Goal: Task Accomplishment & Management: Use online tool/utility

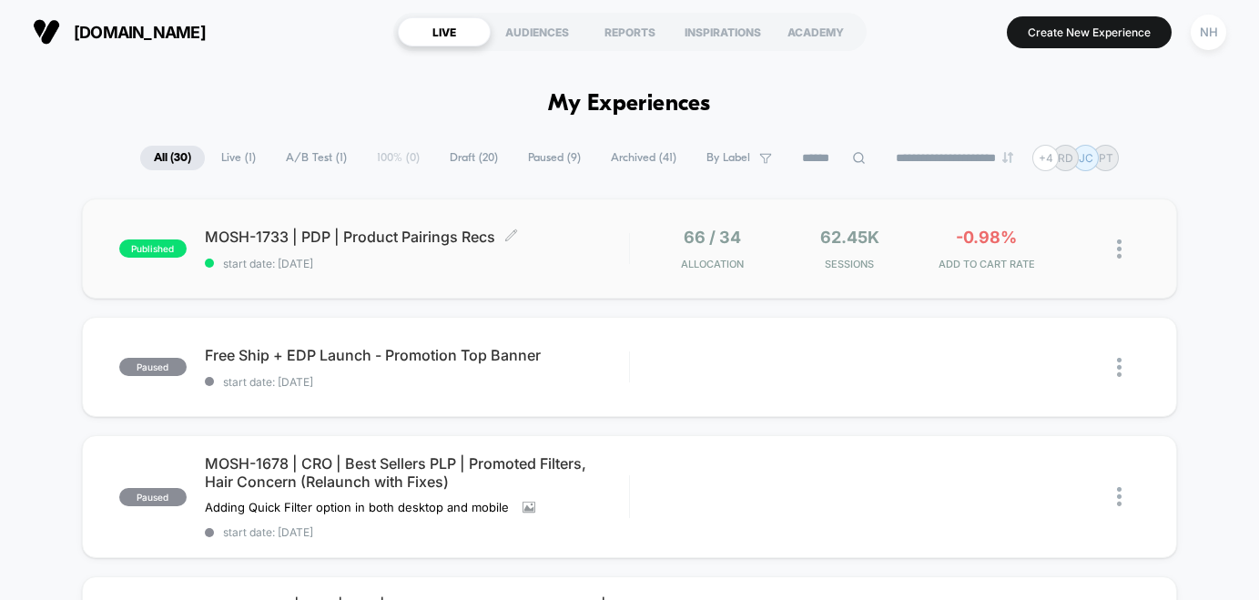
click at [368, 231] on span "MOSH-1733 | PDP | Product Pairings Recs Click to edit experience details" at bounding box center [417, 237] width 424 height 18
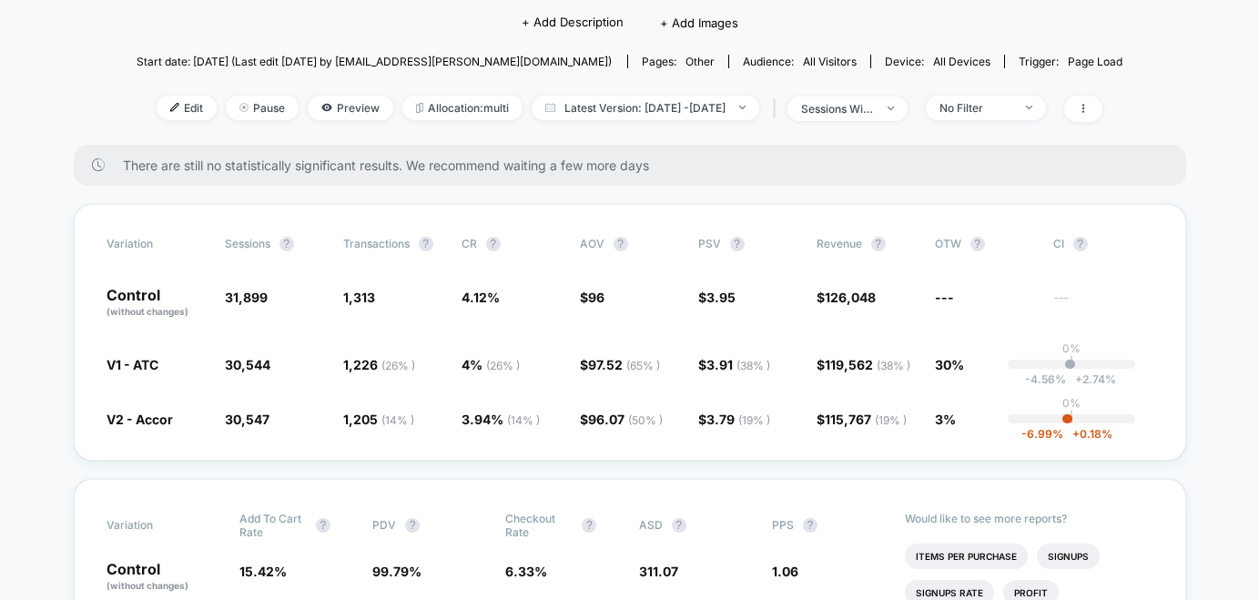
scroll to position [141, 0]
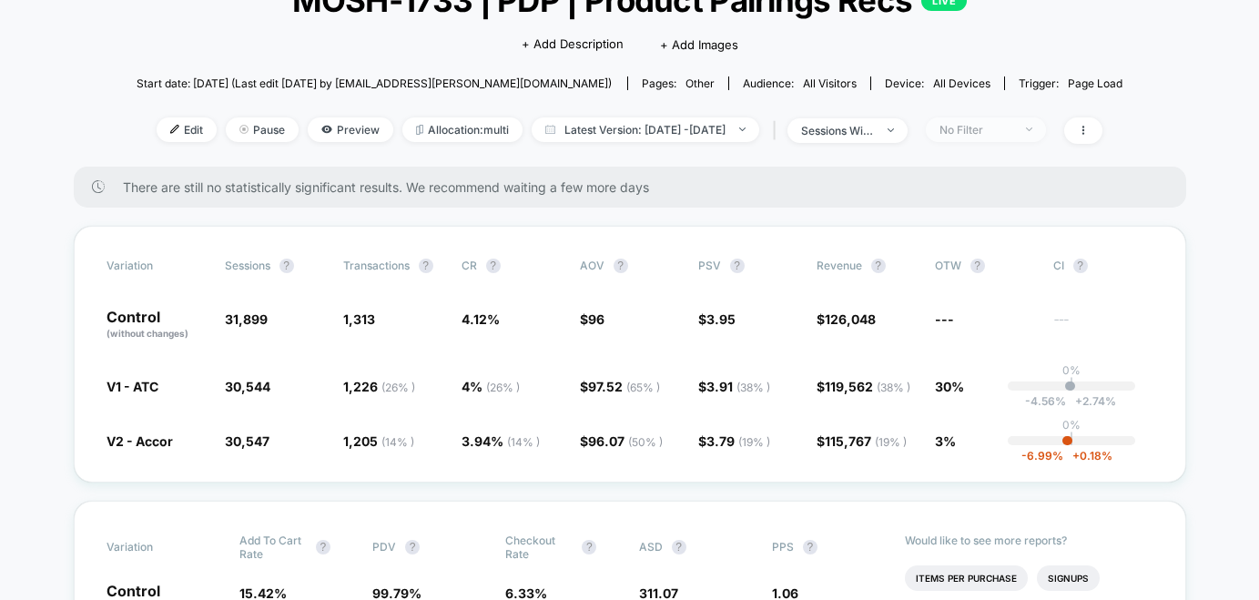
click at [1018, 120] on span "No Filter" at bounding box center [986, 129] width 120 height 25
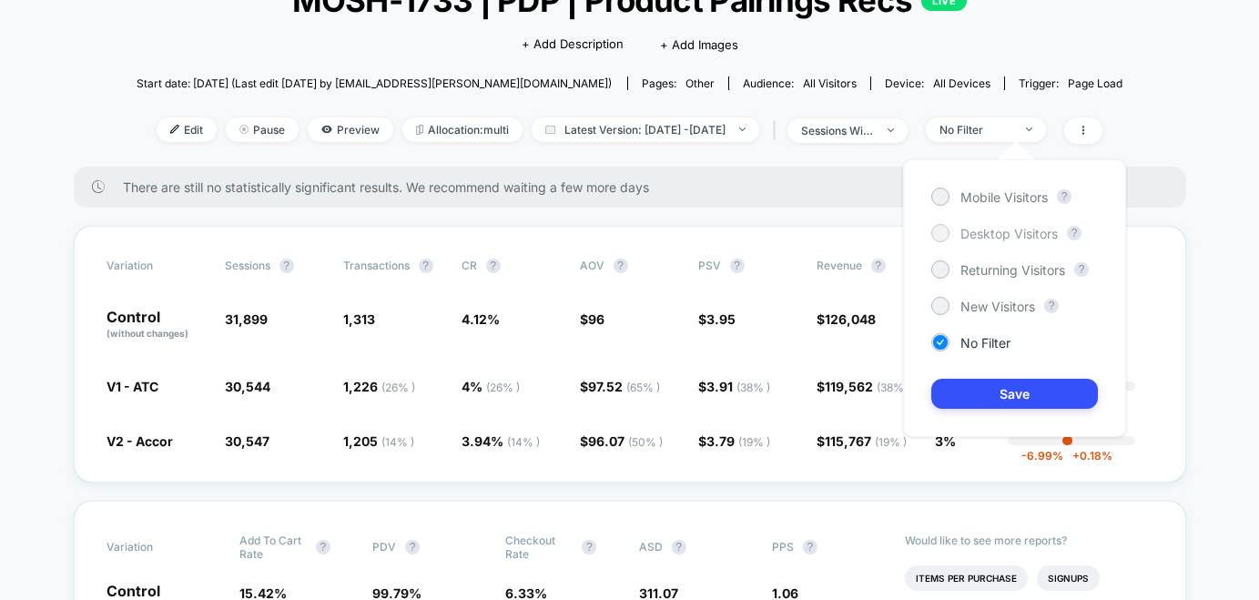
click at [995, 227] on span "Desktop Visitors" at bounding box center [1008, 233] width 97 height 15
click at [992, 381] on button "Save" at bounding box center [1014, 394] width 167 height 30
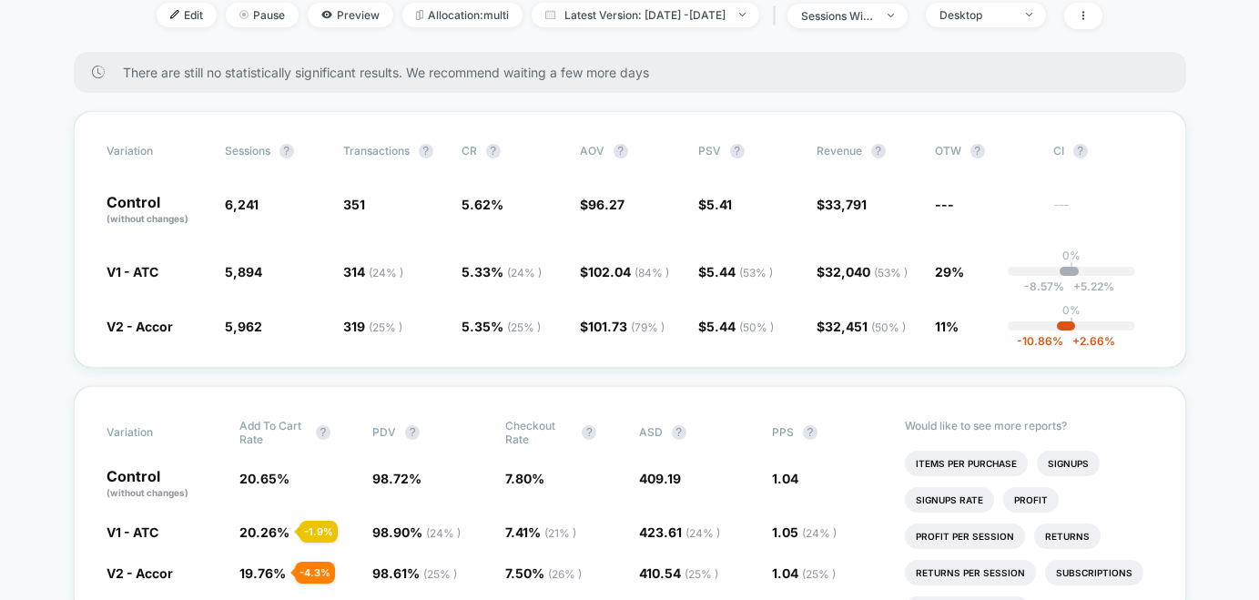
scroll to position [257, 0]
click at [1012, 16] on div "Desktop" at bounding box center [976, 14] width 73 height 14
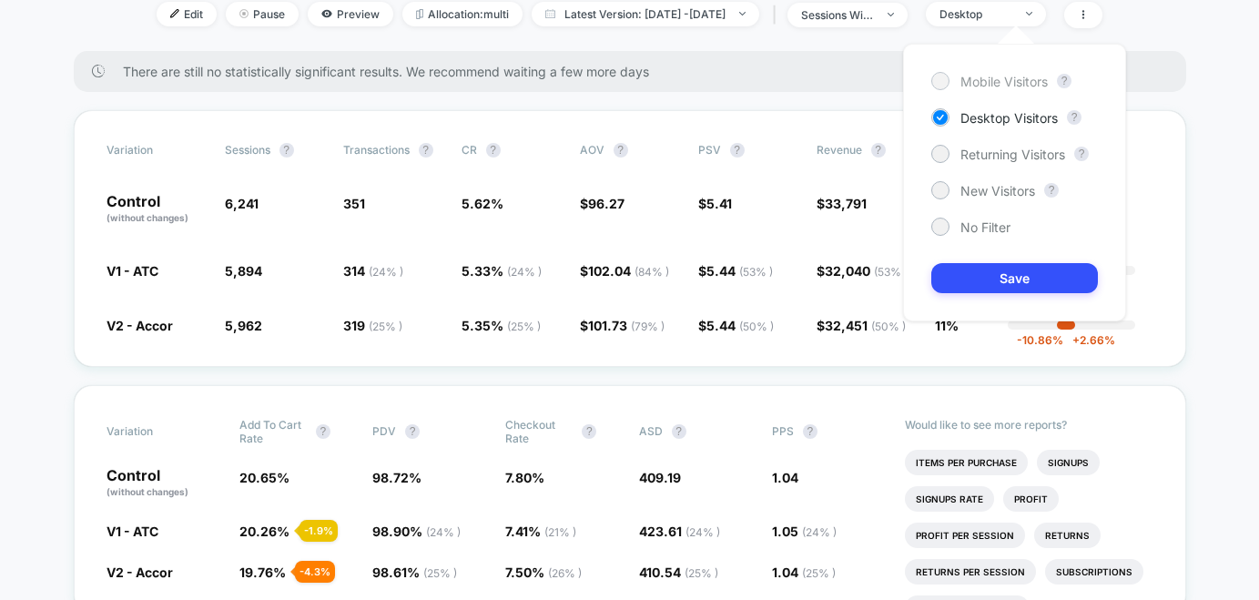
click at [993, 85] on span "Mobile Visitors" at bounding box center [1003, 81] width 87 height 15
click at [973, 269] on button "Save" at bounding box center [1014, 278] width 167 height 30
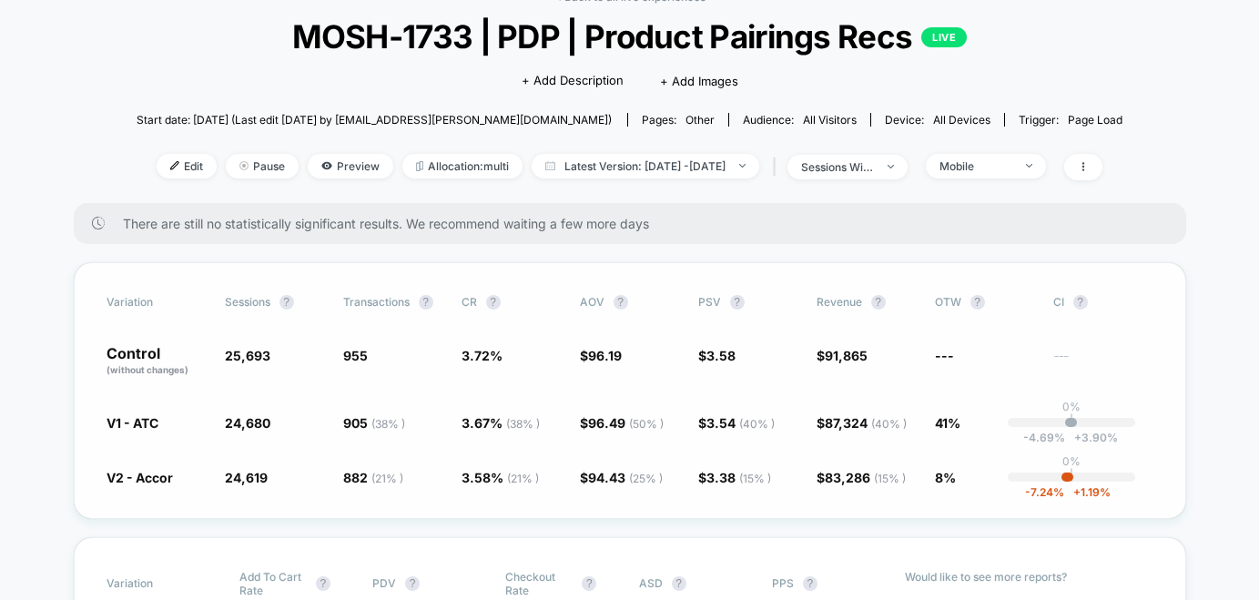
scroll to position [89, 0]
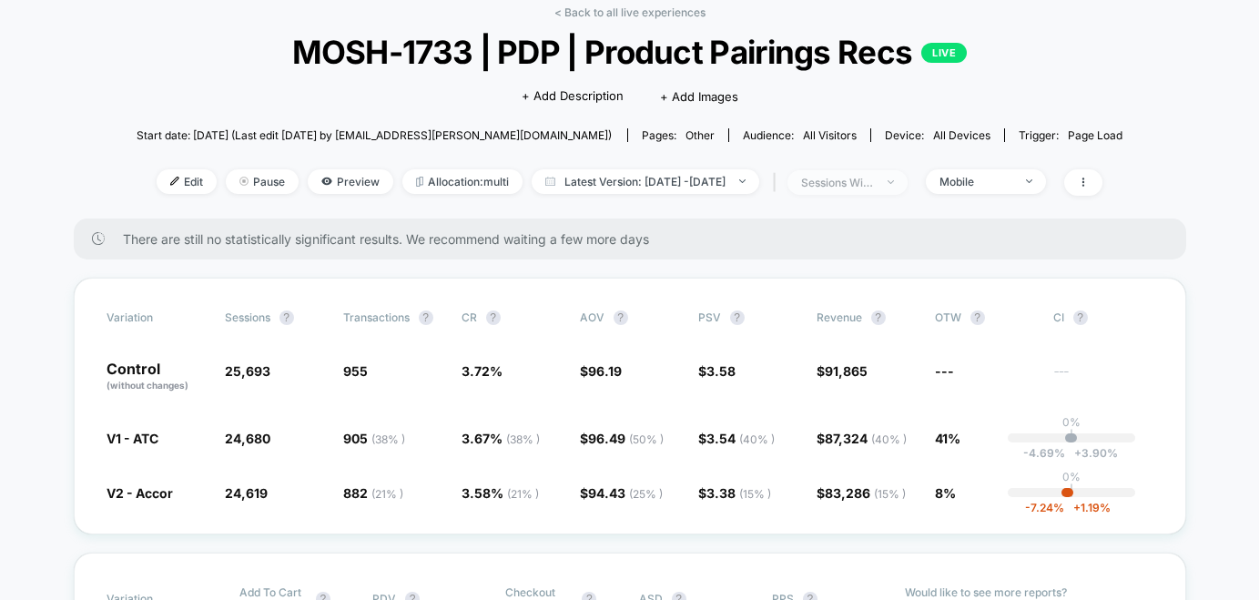
click at [874, 185] on div "sessions with impression" at bounding box center [837, 183] width 73 height 14
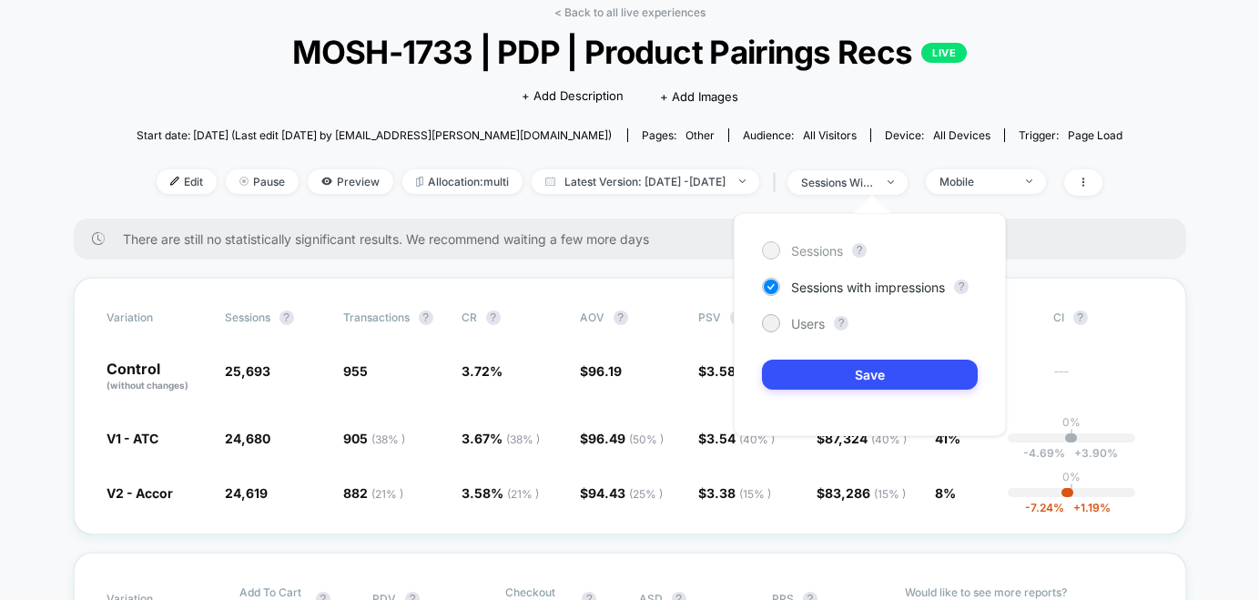
click at [830, 256] on span "Sessions" at bounding box center [817, 250] width 52 height 15
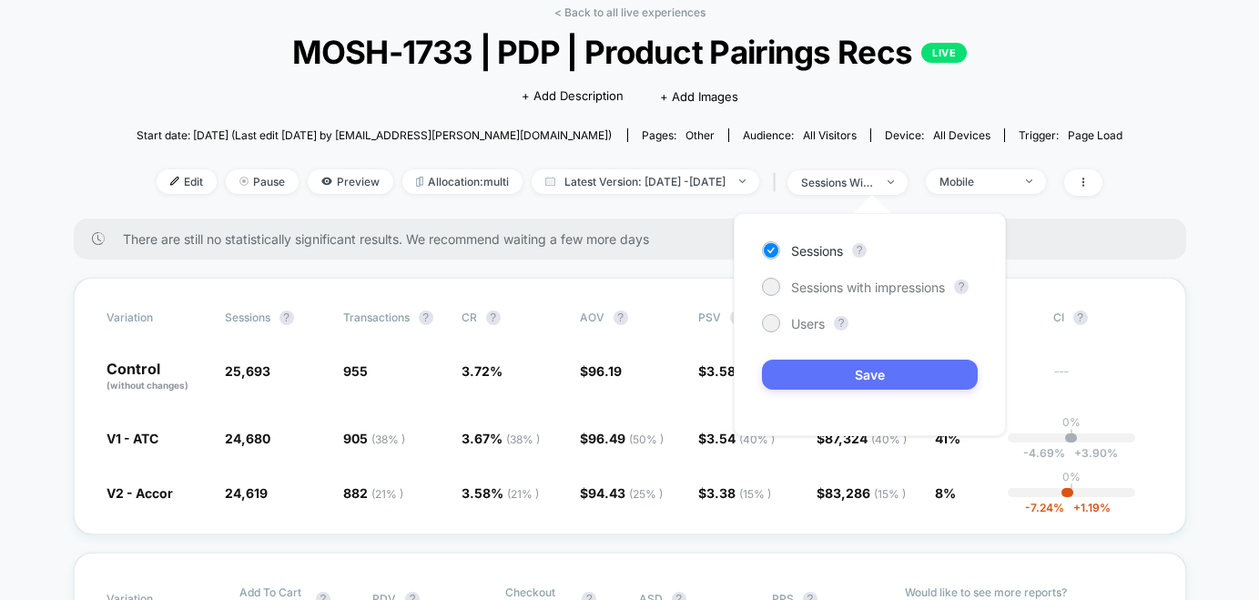
click at [838, 381] on button "Save" at bounding box center [870, 375] width 216 height 30
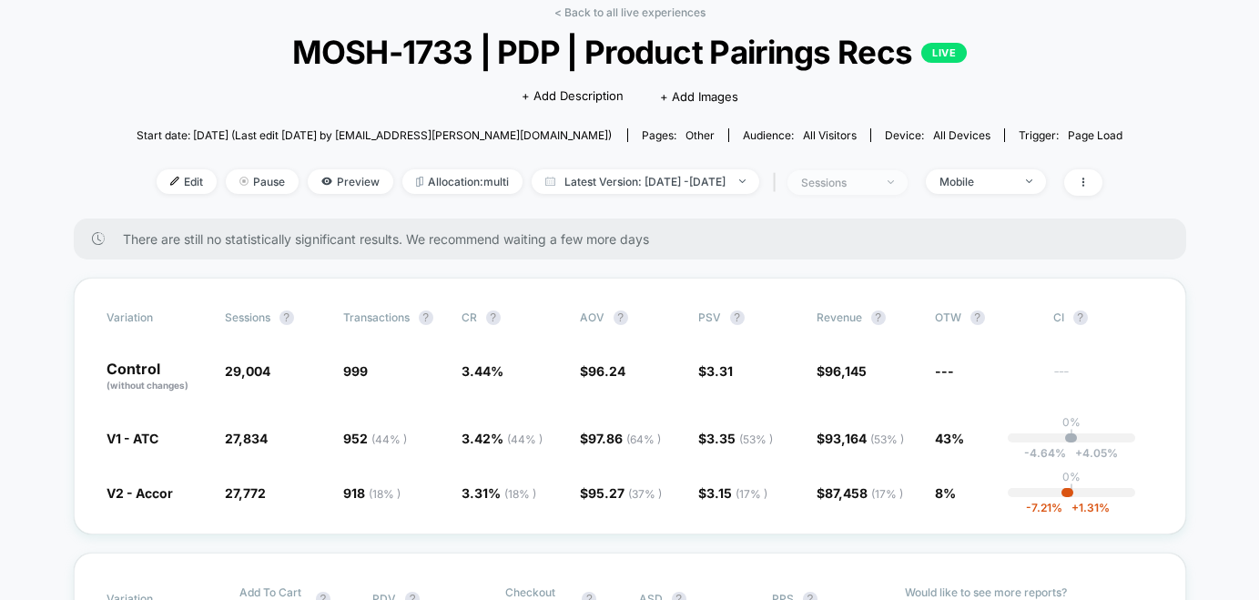
click at [874, 178] on div "sessions" at bounding box center [837, 183] width 73 height 14
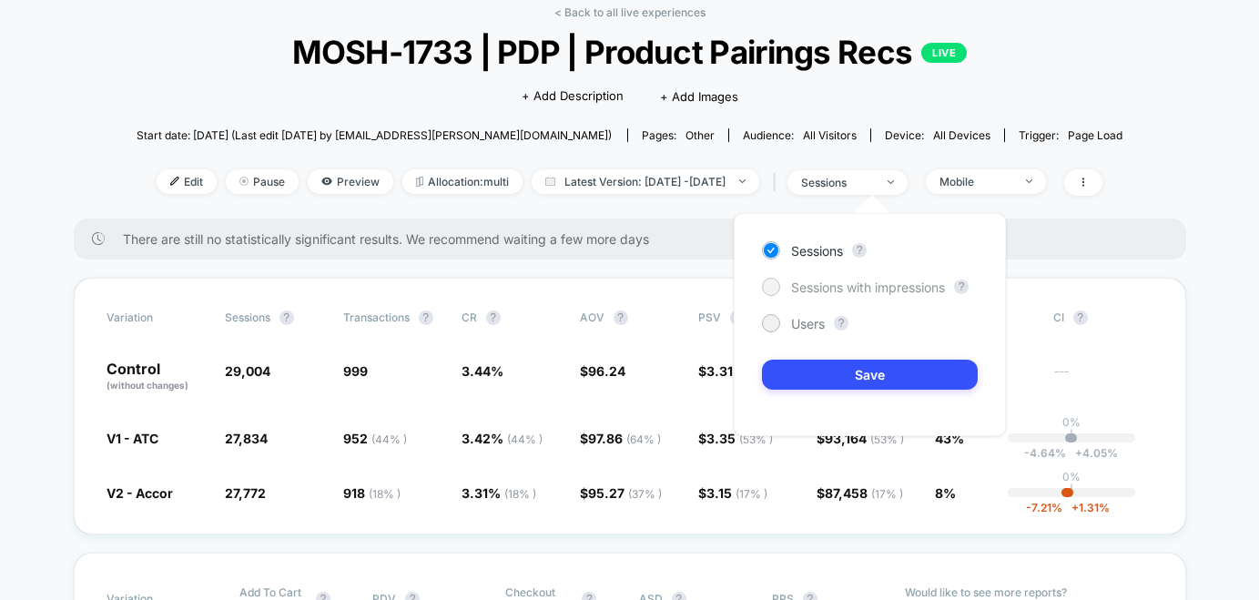
click at [829, 290] on span "Sessions with impressions" at bounding box center [868, 286] width 154 height 15
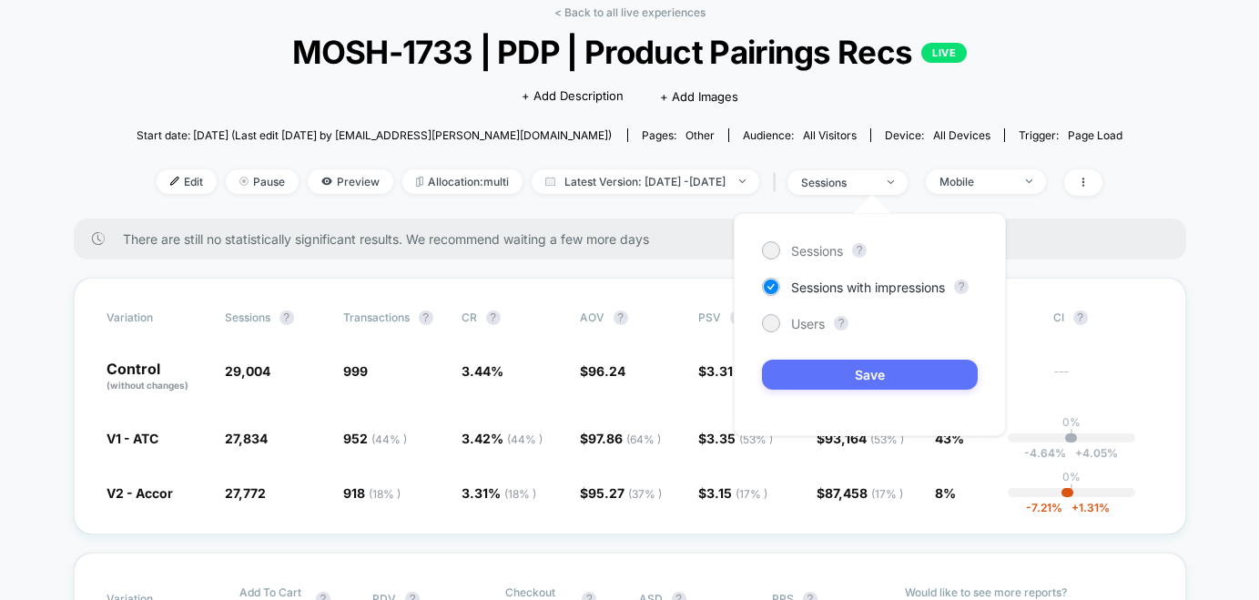
click at [839, 388] on button "Save" at bounding box center [870, 375] width 216 height 30
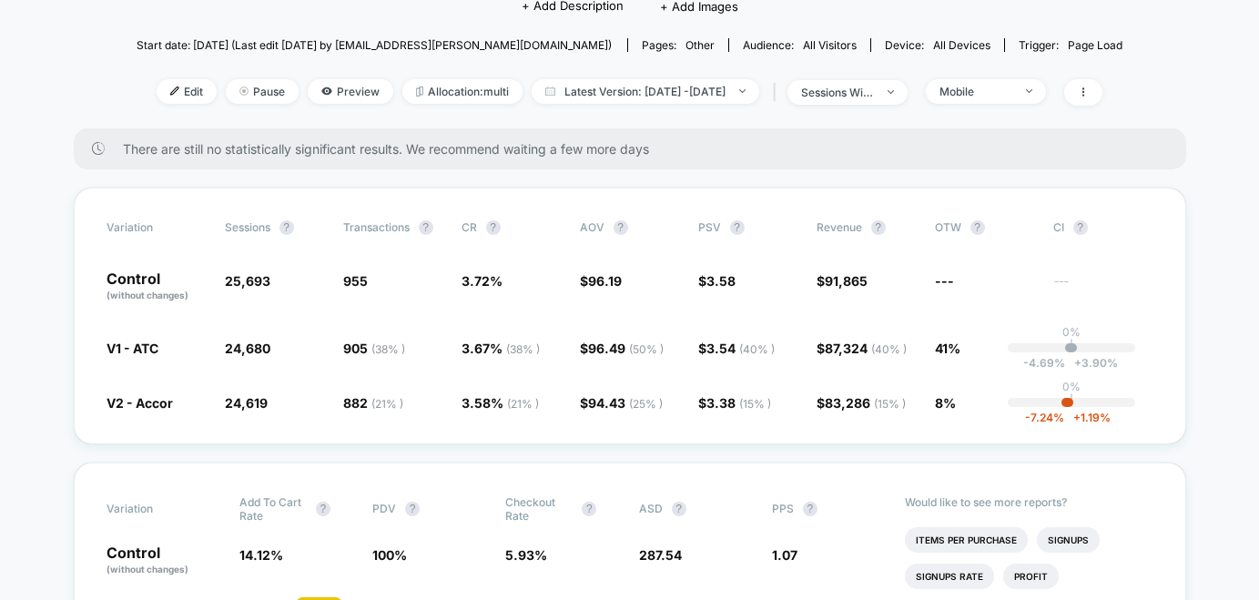
scroll to position [168, 0]
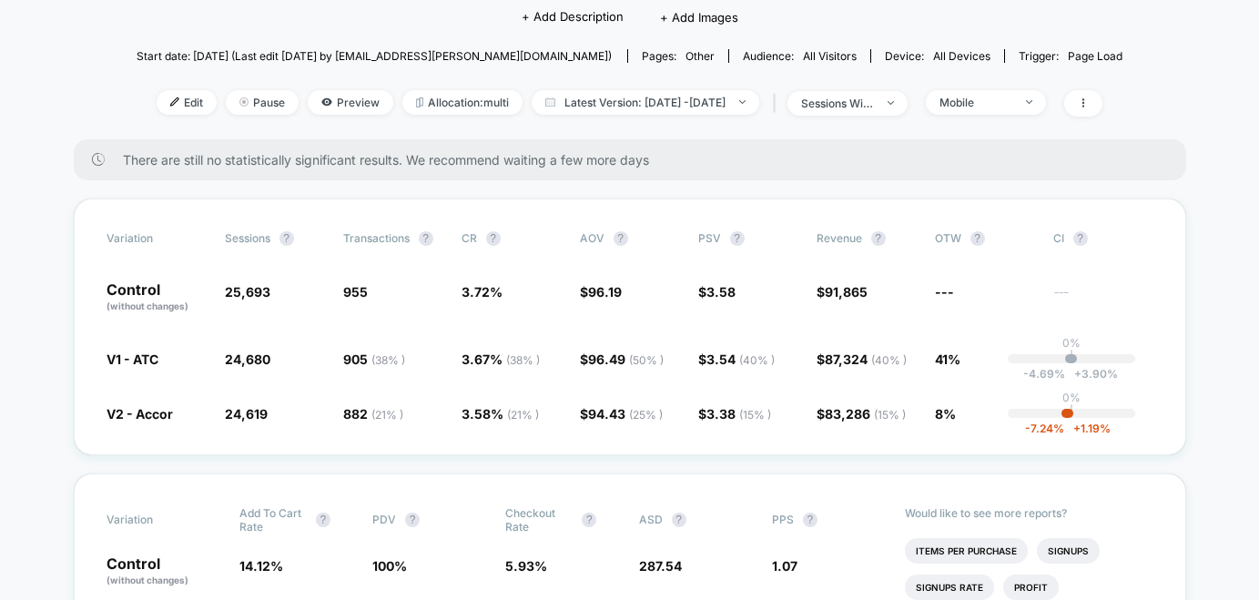
click at [1021, 114] on div "Edit Pause Preview Allocation: multi Latest Version: [DATE] - [DATE] | sessions…" at bounding box center [630, 103] width 987 height 26
click at [1030, 93] on span "Mobile" at bounding box center [986, 102] width 120 height 25
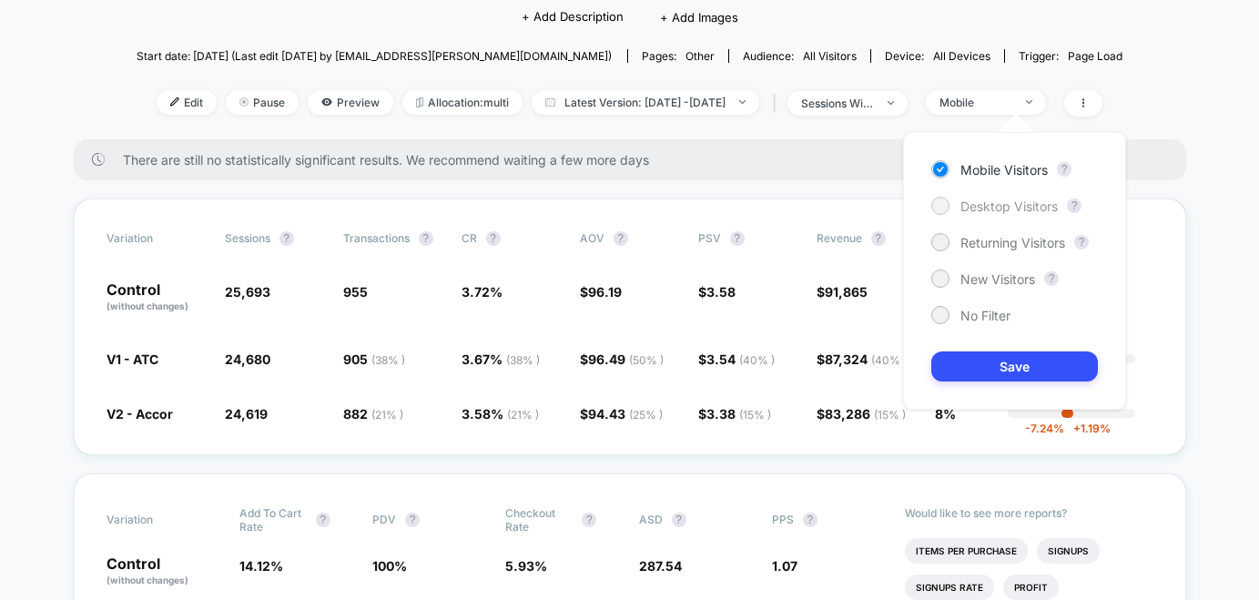
click at [1016, 200] on span "Desktop Visitors" at bounding box center [1008, 205] width 97 height 15
click at [1016, 375] on button "Save" at bounding box center [1014, 366] width 167 height 30
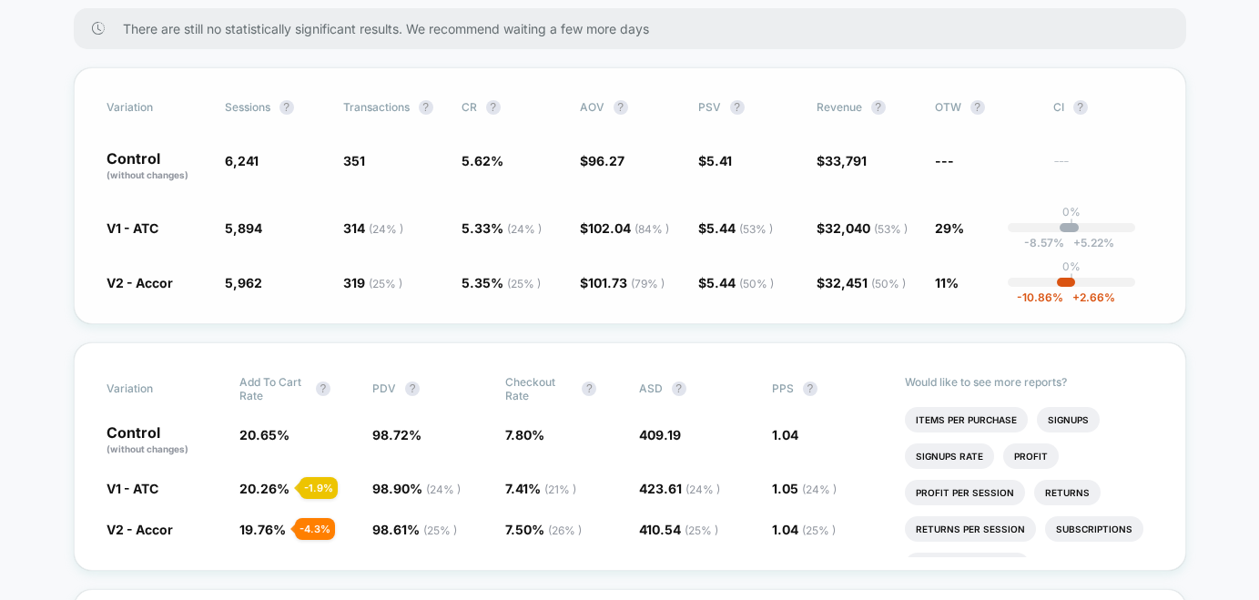
scroll to position [339, 0]
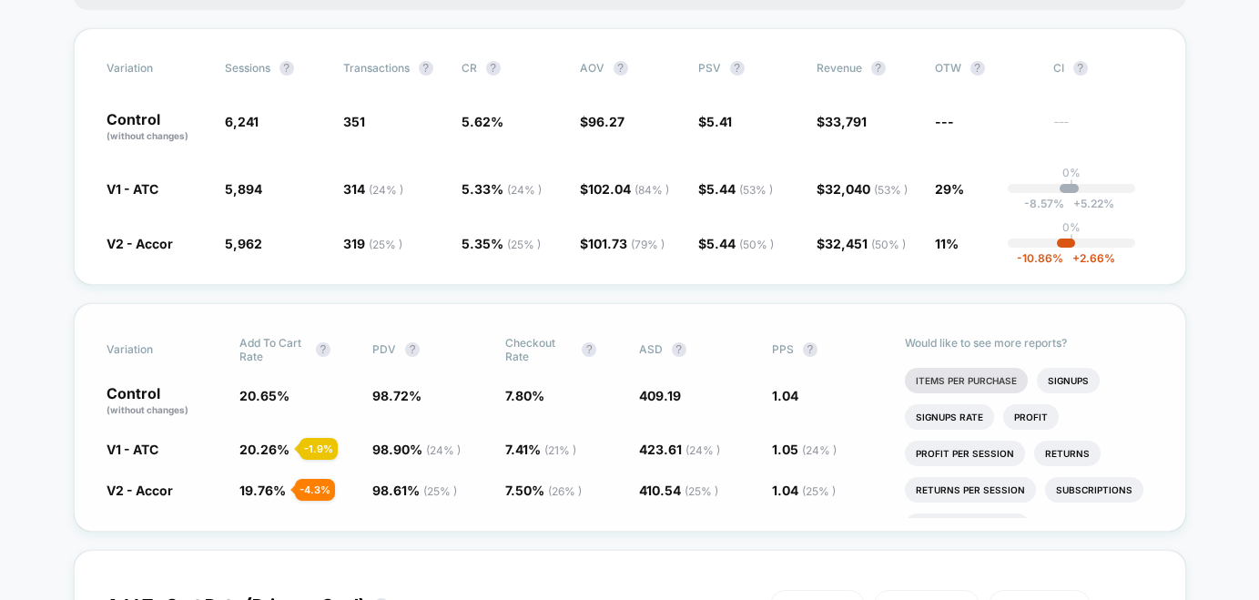
click at [1001, 378] on li "Items Per Purchase" at bounding box center [966, 380] width 123 height 25
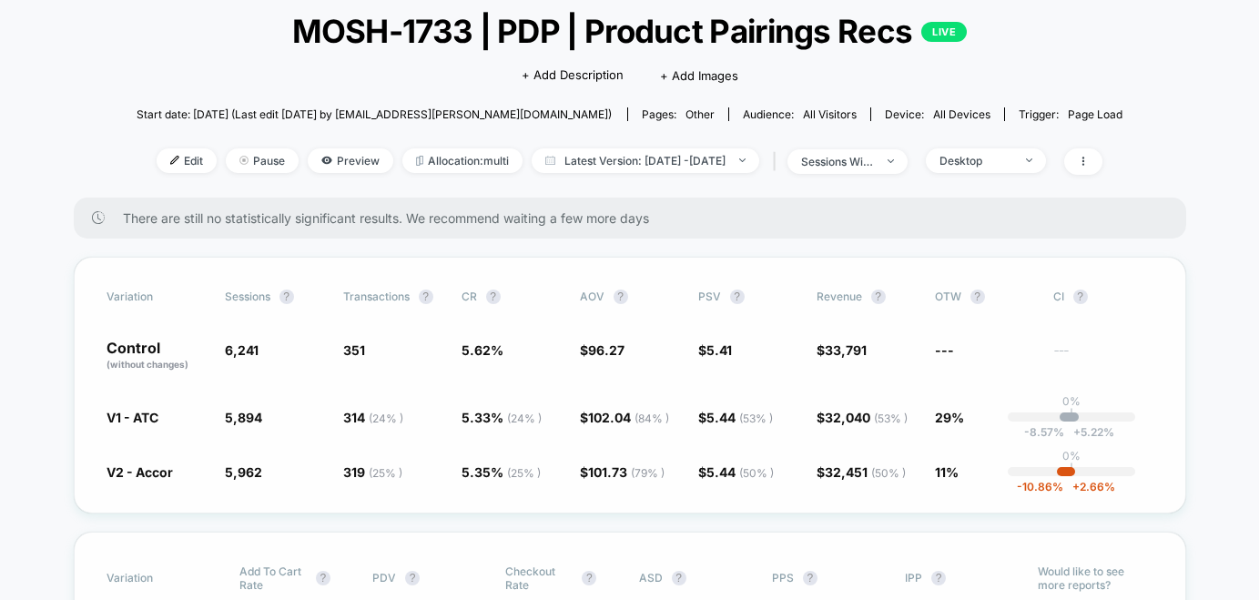
scroll to position [56, 0]
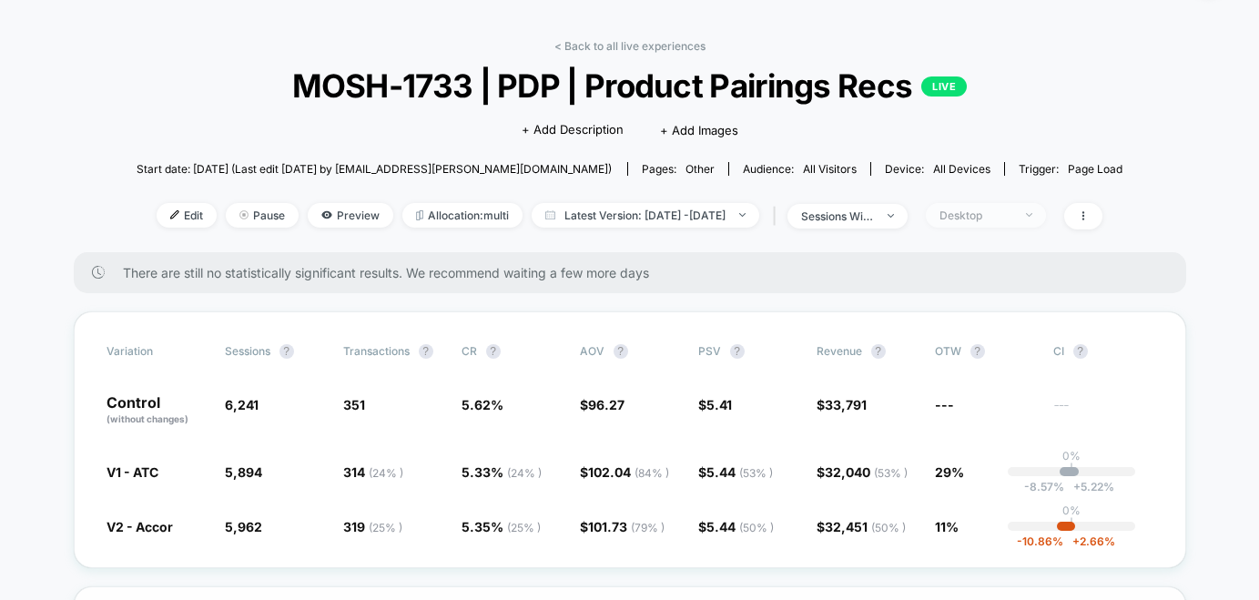
click at [1001, 207] on span "Desktop" at bounding box center [986, 215] width 120 height 25
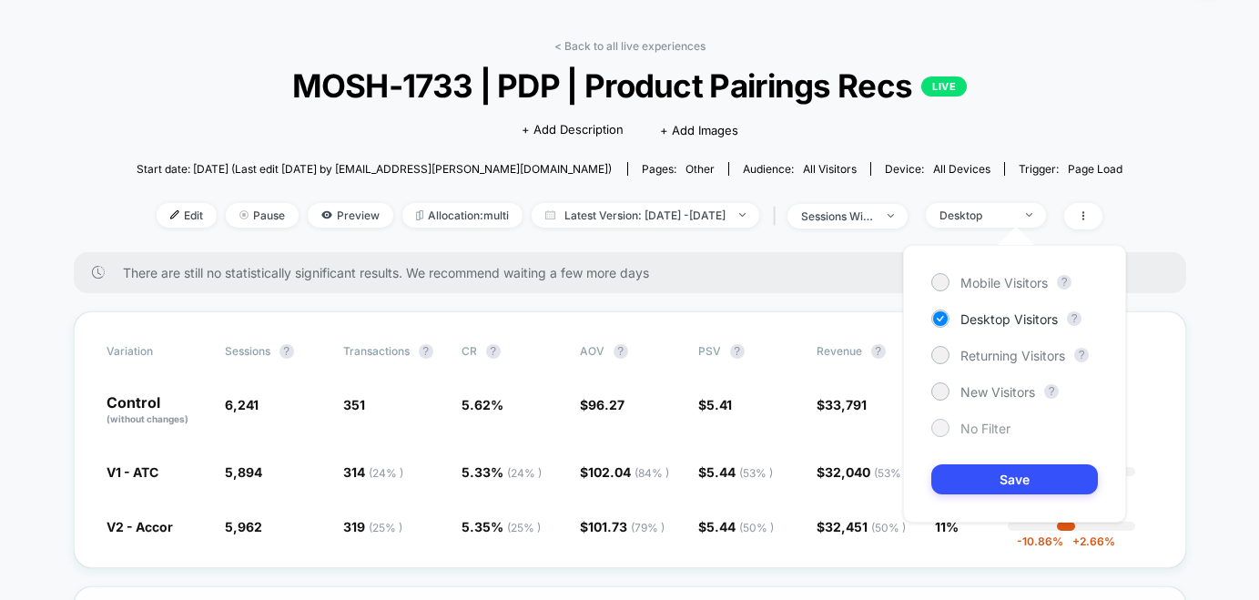
click at [994, 422] on span "No Filter" at bounding box center [985, 428] width 50 height 15
click at [993, 487] on button "Save" at bounding box center [1014, 479] width 167 height 30
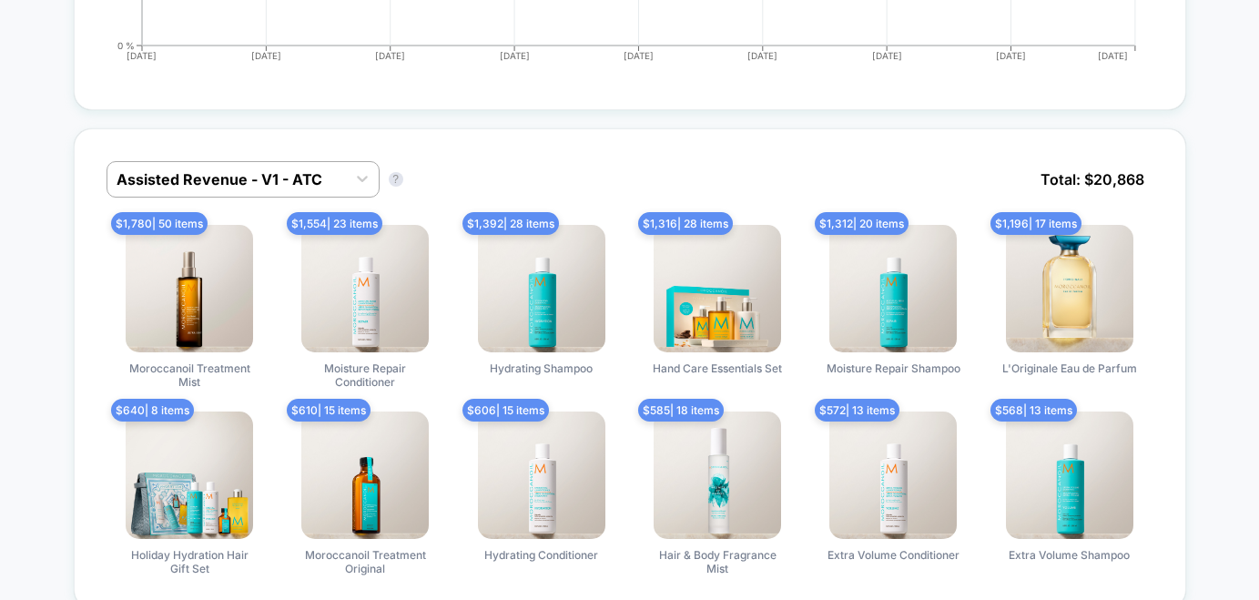
scroll to position [1219, 0]
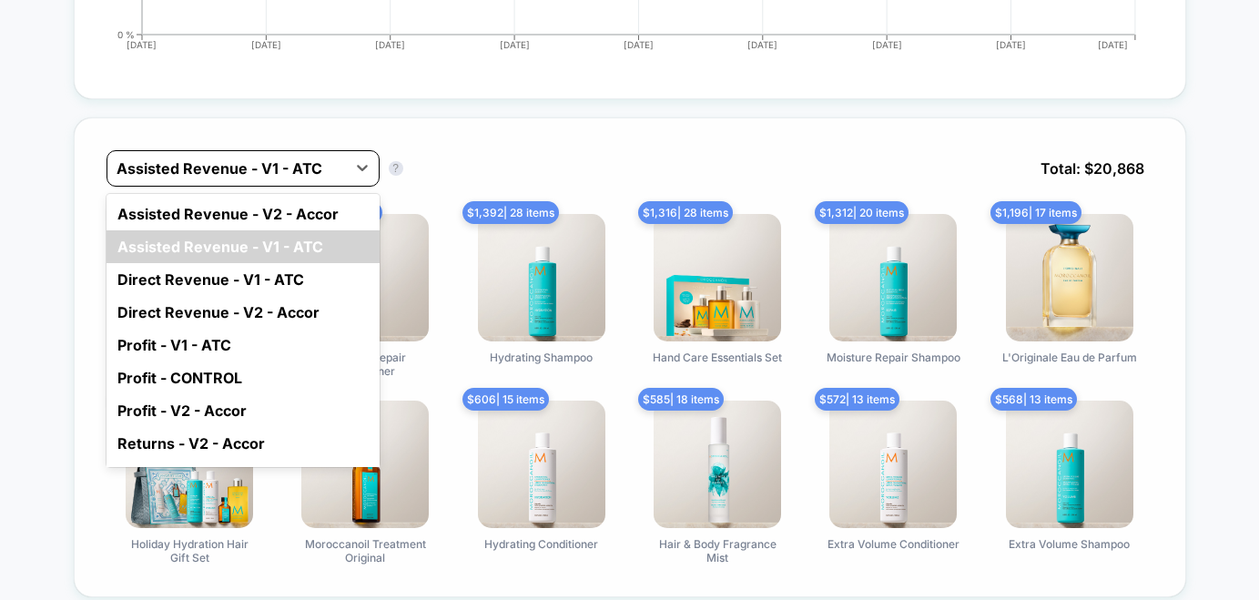
click at [323, 166] on div at bounding box center [227, 168] width 220 height 22
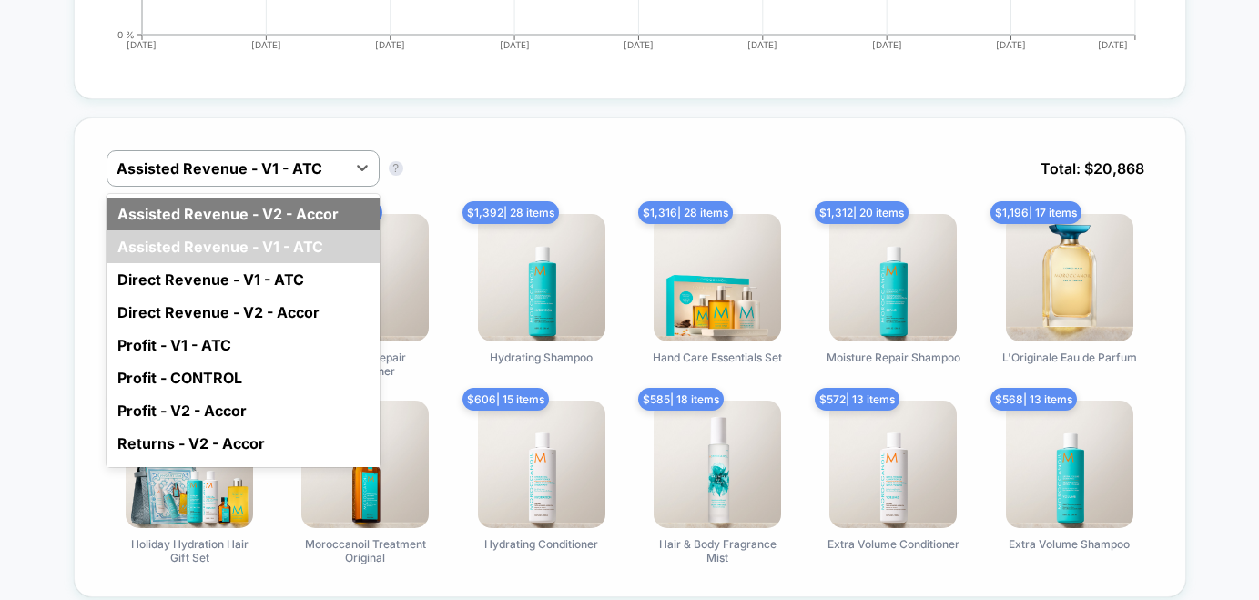
click at [318, 209] on div "Assisted Revenue - V2 - Accor" at bounding box center [243, 214] width 273 height 33
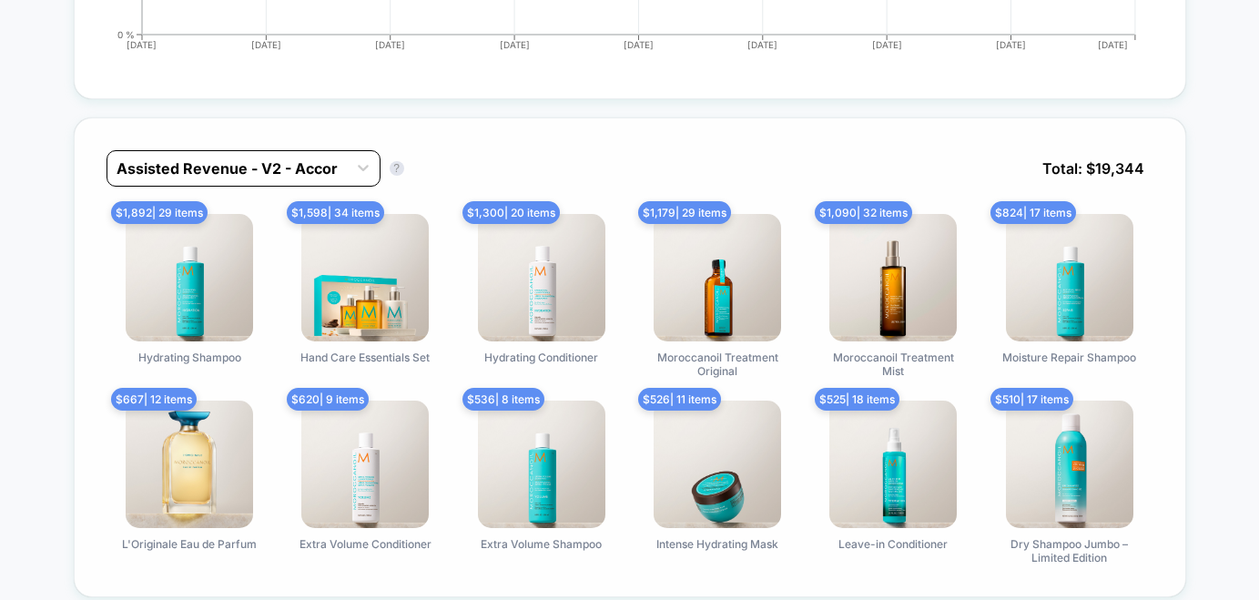
click at [321, 177] on div "Assisted Revenue - V2 - Accor" at bounding box center [226, 168] width 239 height 29
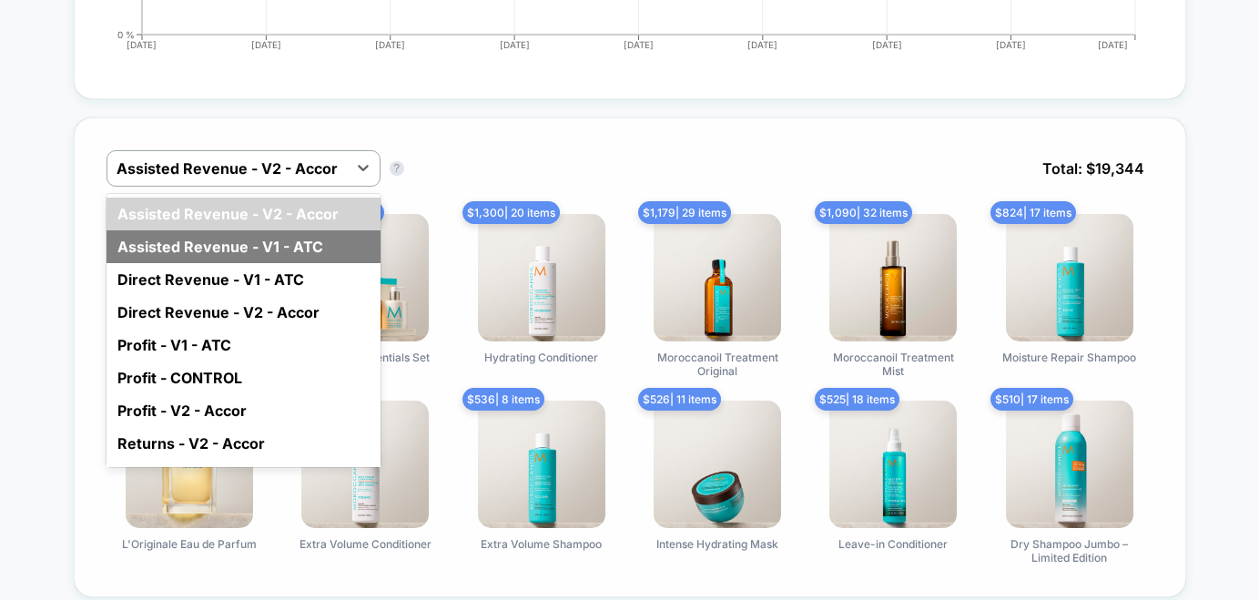
click at [317, 236] on div "Assisted Revenue - V1 - ATC" at bounding box center [244, 246] width 274 height 33
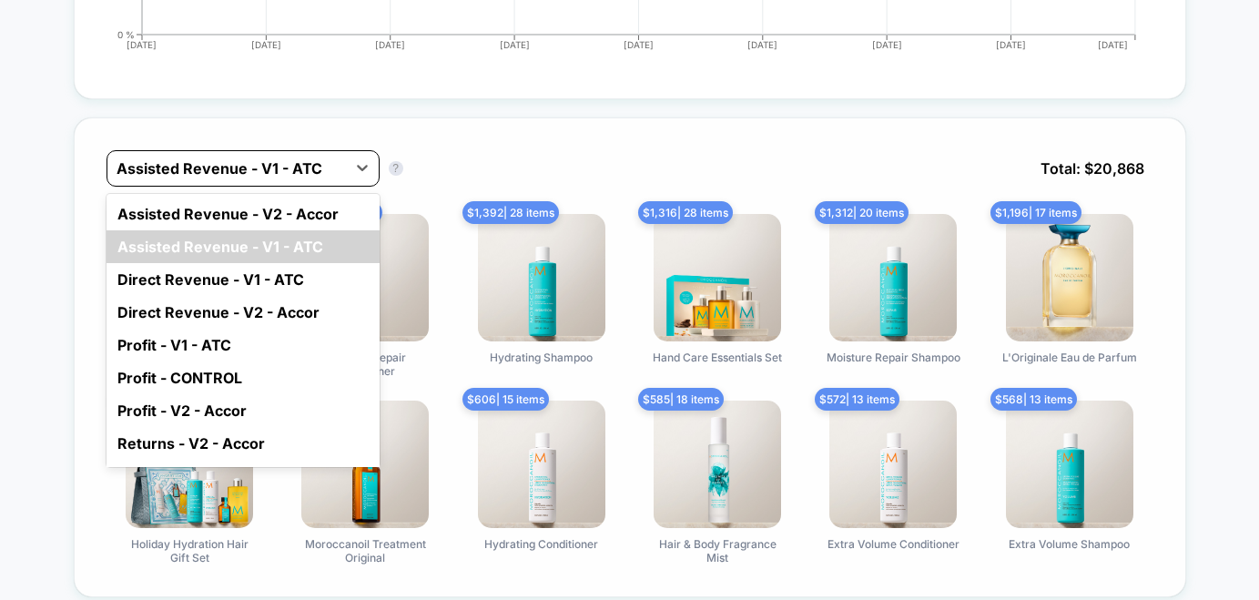
click at [343, 170] on div "Assisted Revenue - V1 - ATC" at bounding box center [226, 168] width 239 height 29
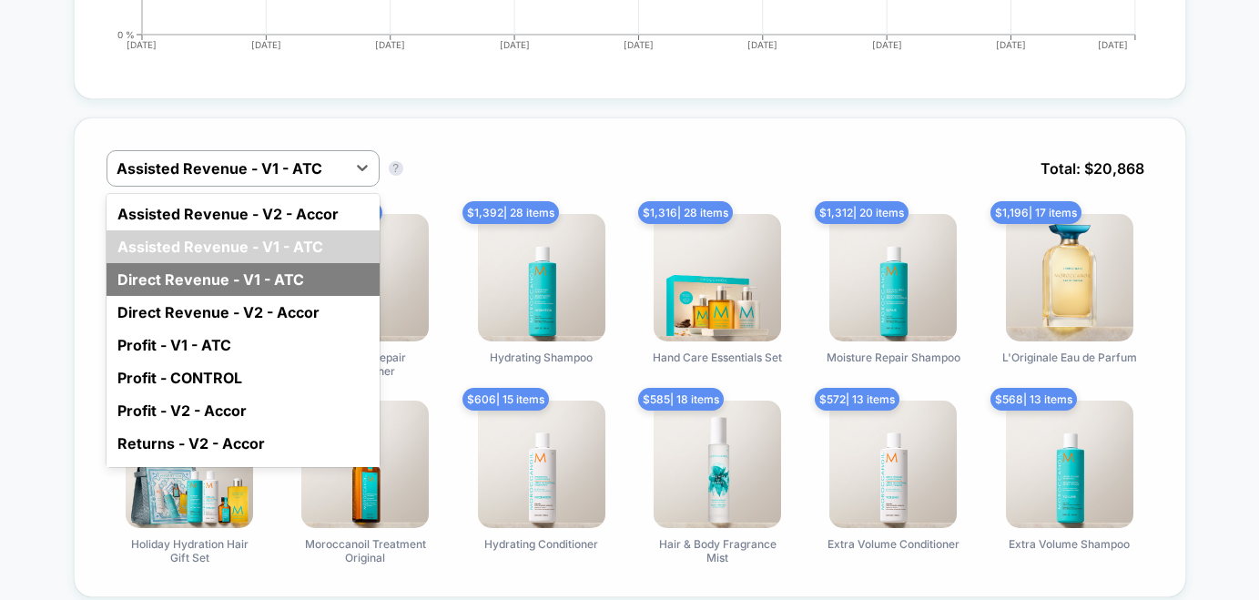
click at [305, 275] on div "Direct Revenue - V1 - ATC" at bounding box center [243, 279] width 273 height 33
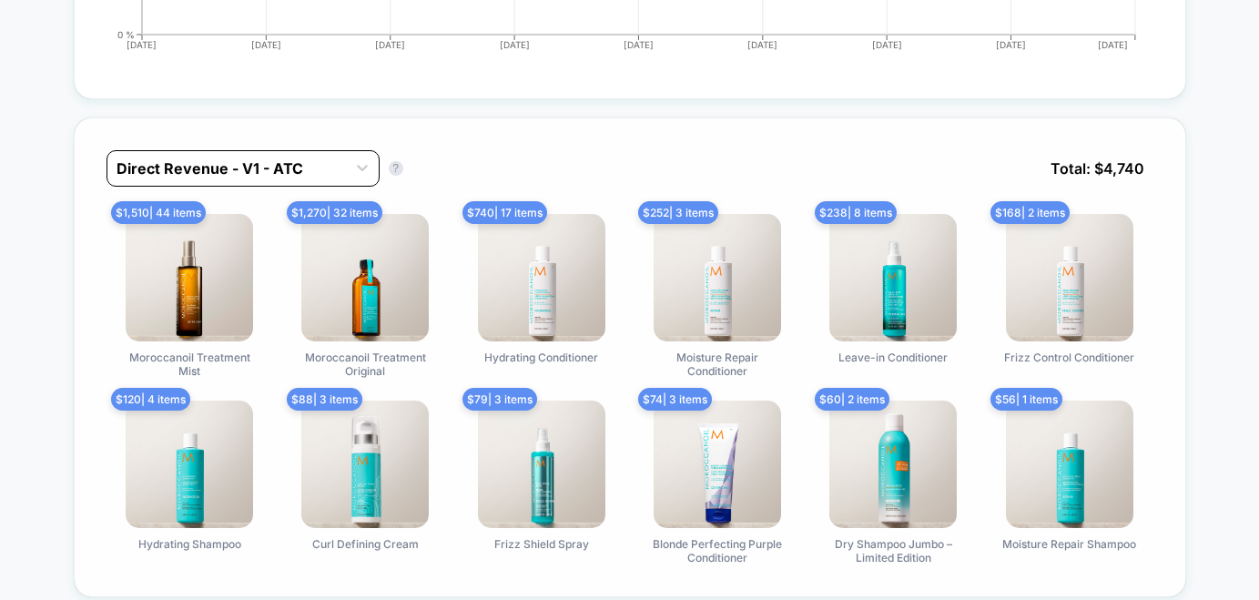
click at [317, 164] on div at bounding box center [227, 168] width 220 height 22
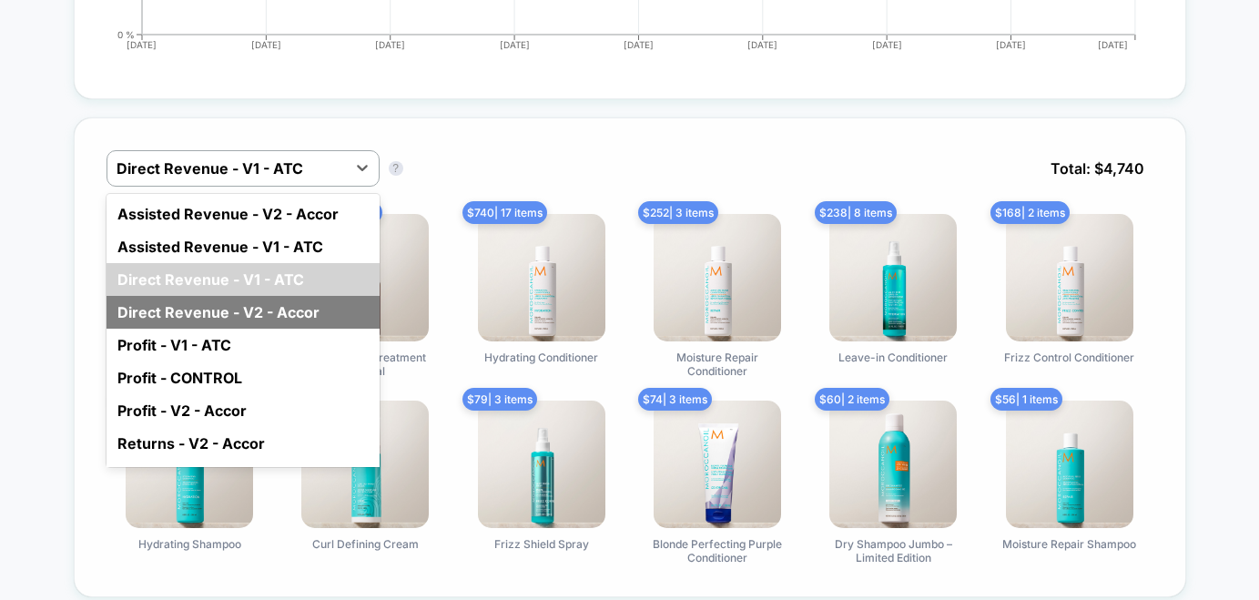
click at [290, 310] on div "Direct Revenue - V2 - Accor" at bounding box center [243, 312] width 273 height 33
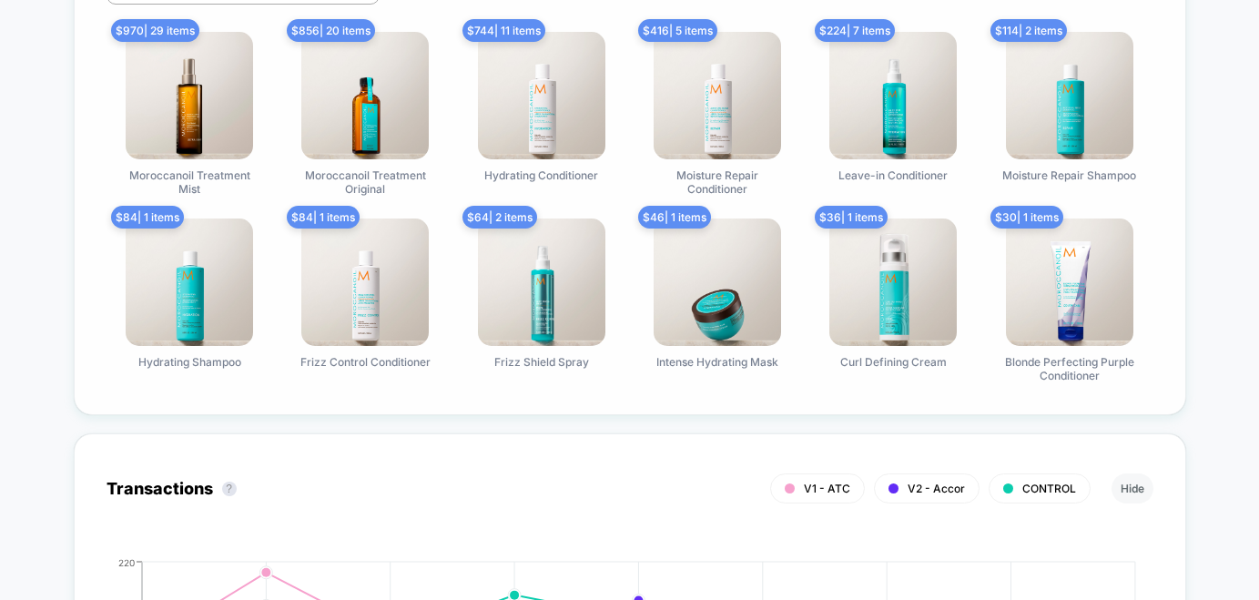
scroll to position [1352, 0]
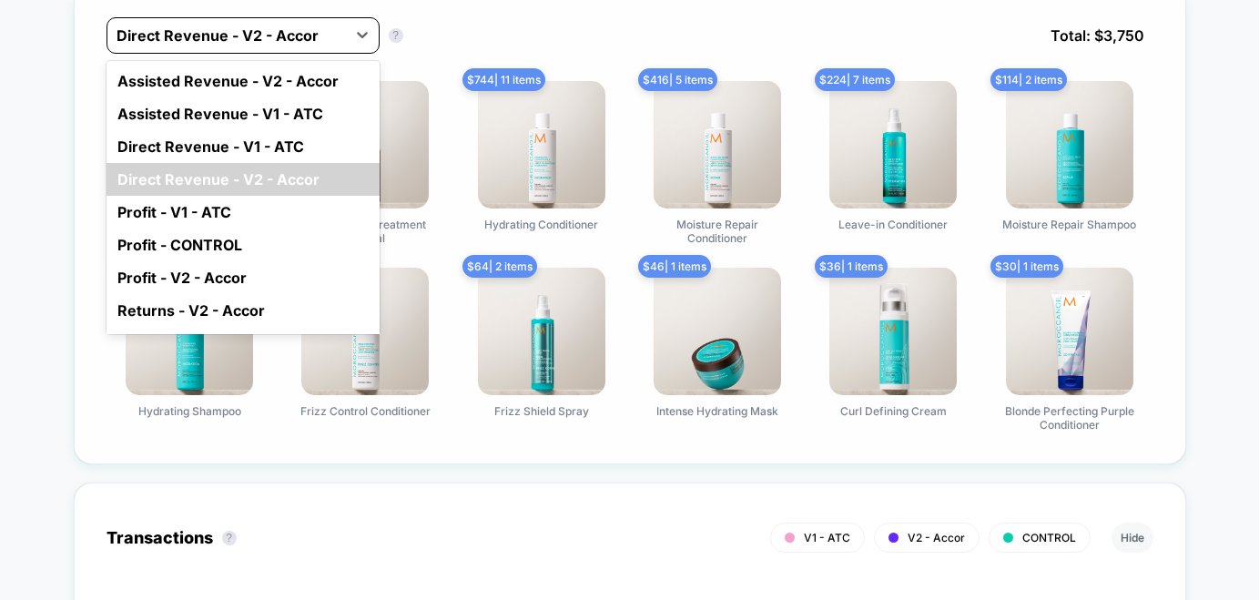
click at [335, 27] on div at bounding box center [227, 36] width 220 height 22
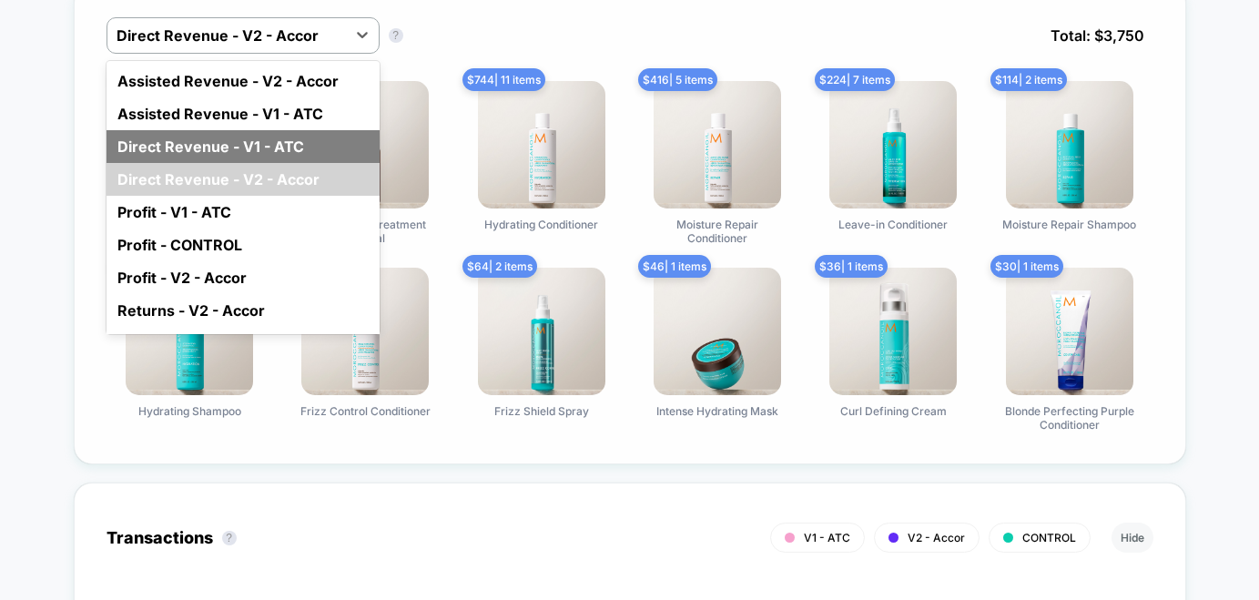
click at [299, 130] on div "Direct Revenue - V1 - ATC" at bounding box center [243, 146] width 273 height 33
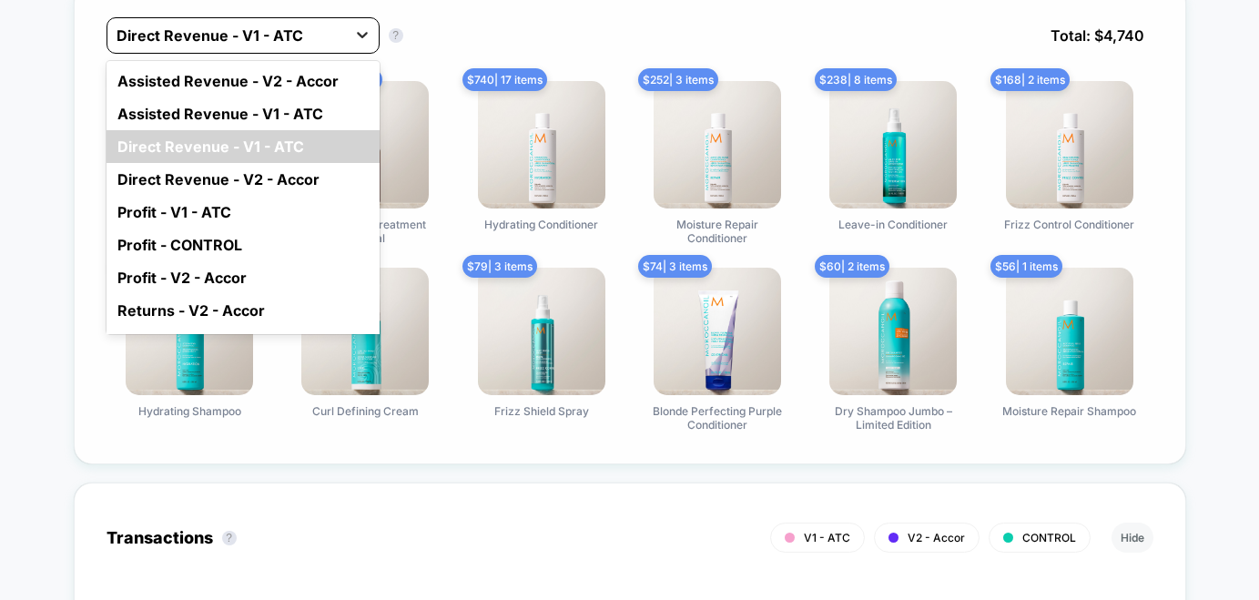
click at [346, 36] on div at bounding box center [362, 34] width 33 height 33
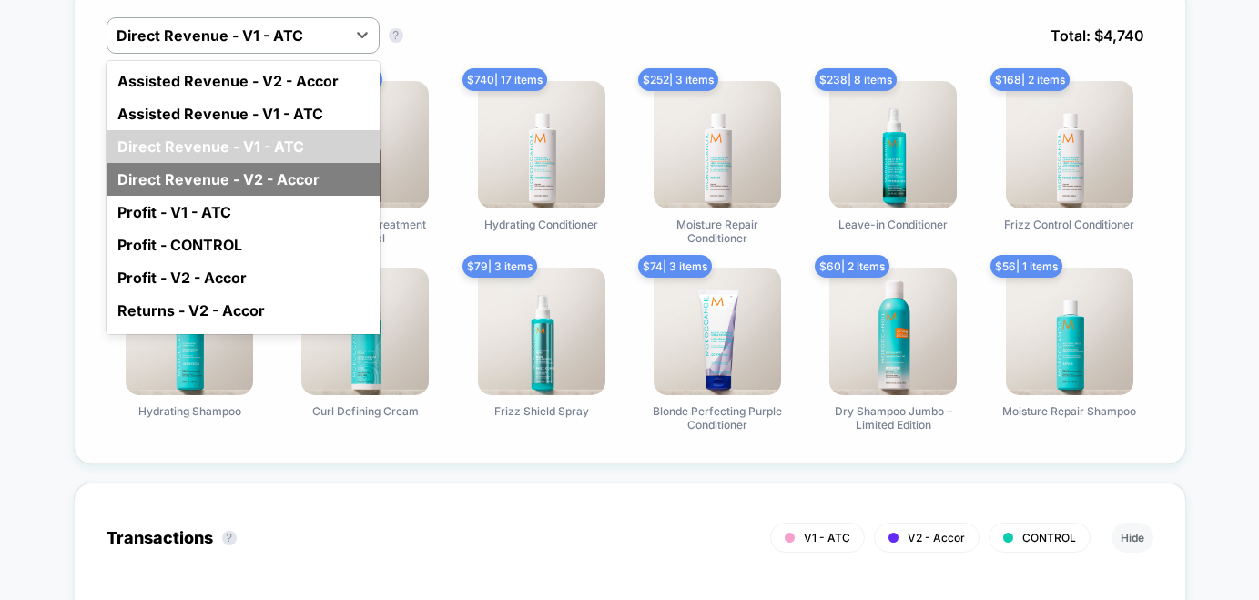
scroll to position [57, 0]
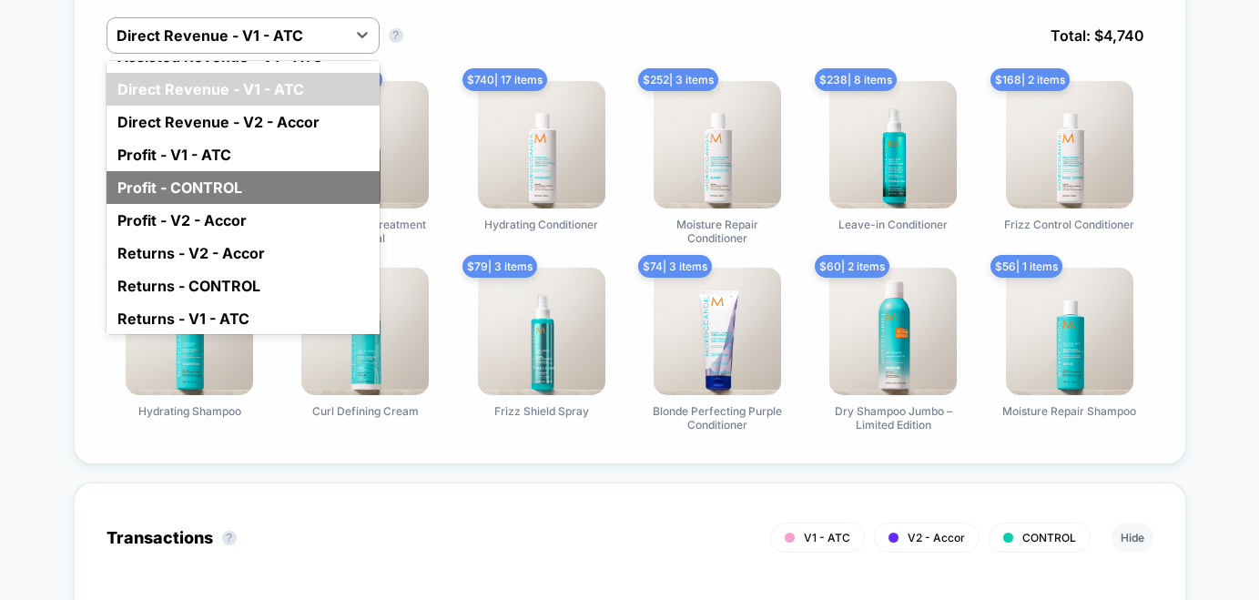
click at [317, 171] on div "Profit - CONTROL" at bounding box center [243, 187] width 273 height 33
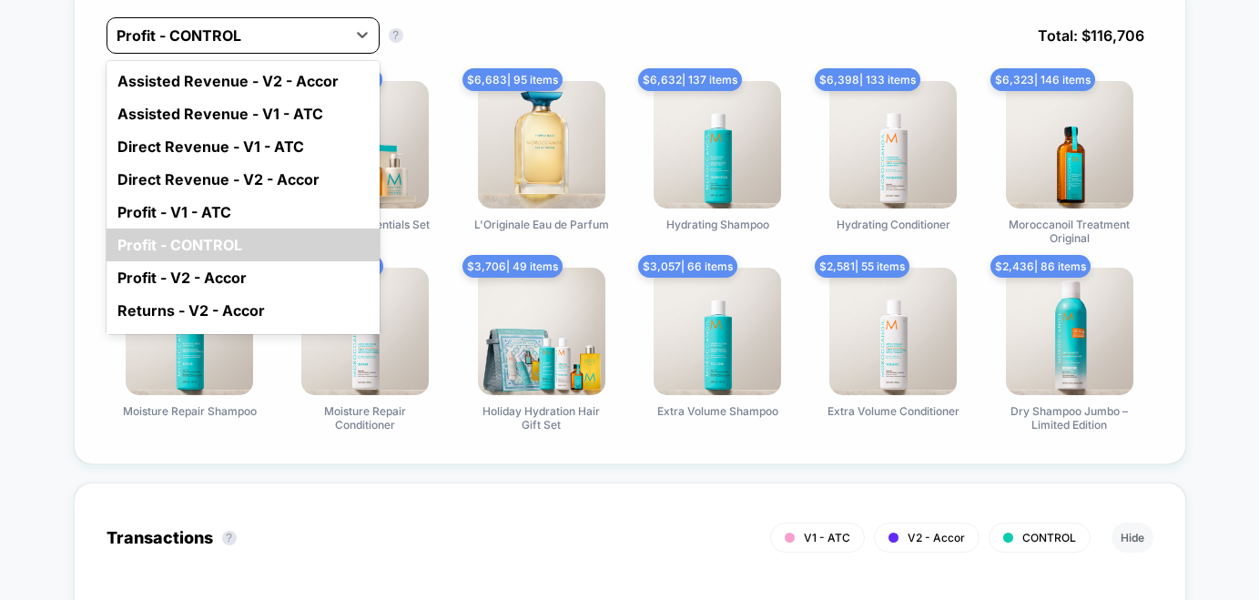
click at [328, 39] on div at bounding box center [227, 36] width 220 height 22
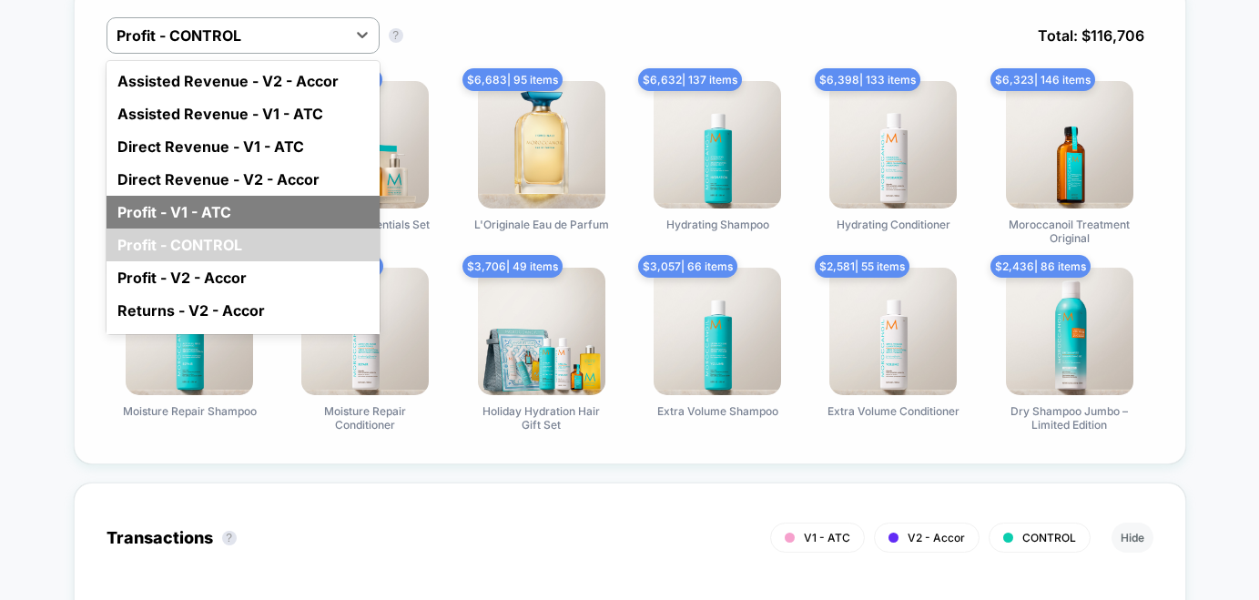
click at [283, 209] on div "Profit - V1 - ATC" at bounding box center [243, 212] width 273 height 33
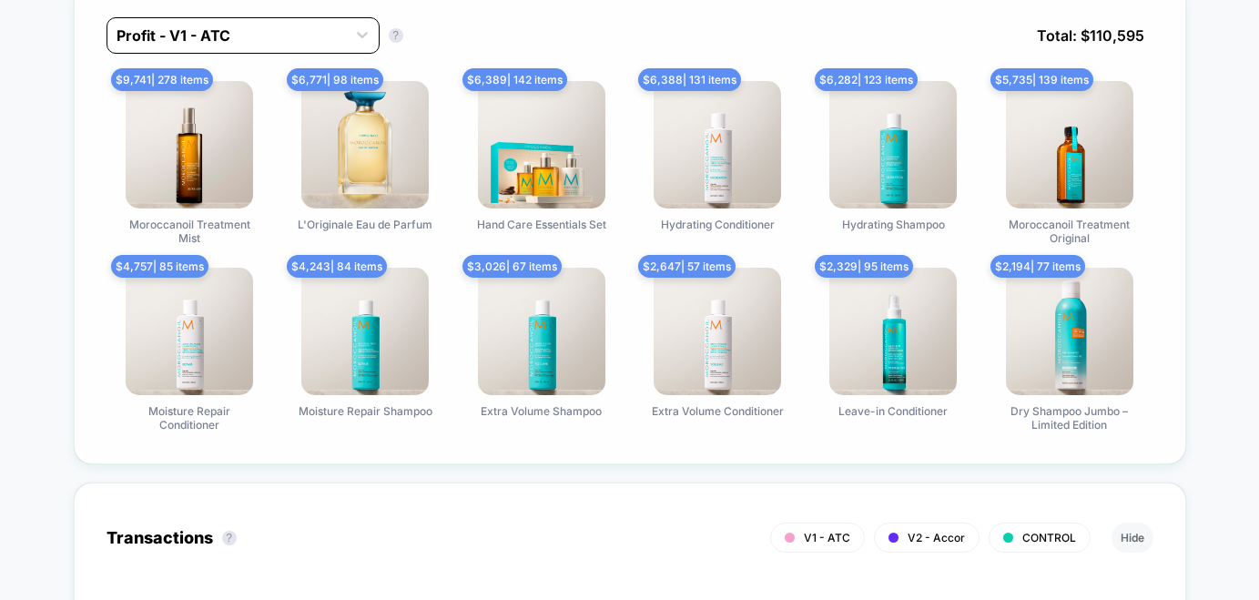
click at [329, 36] on div at bounding box center [227, 36] width 220 height 22
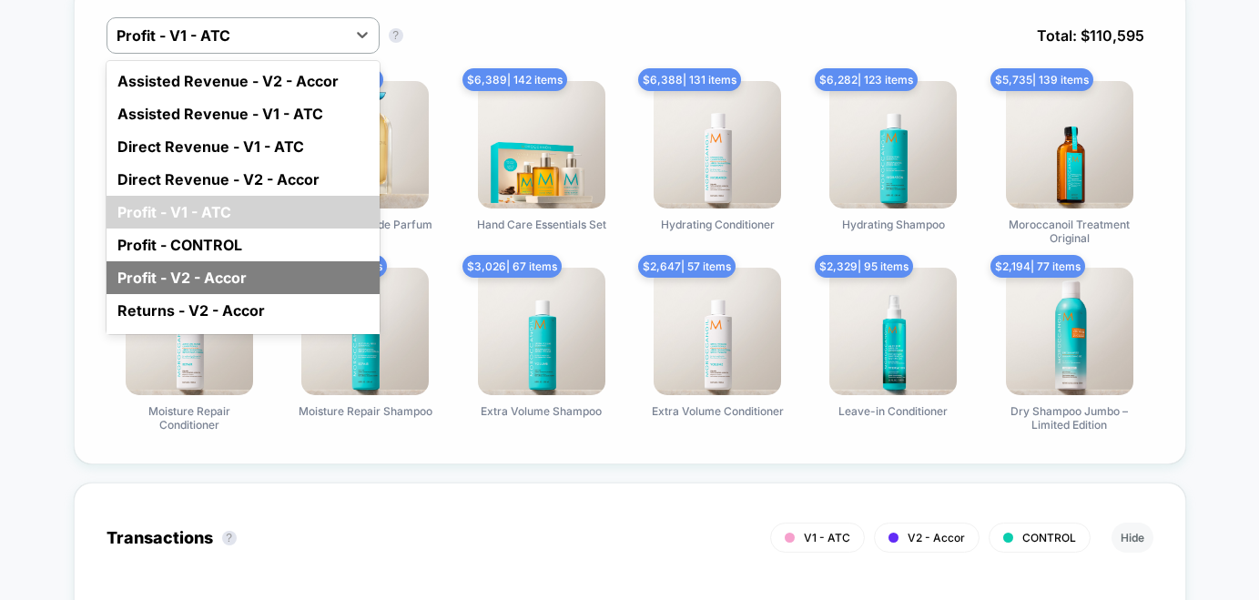
click at [277, 261] on div "Profit - V2 - Accor" at bounding box center [243, 277] width 273 height 33
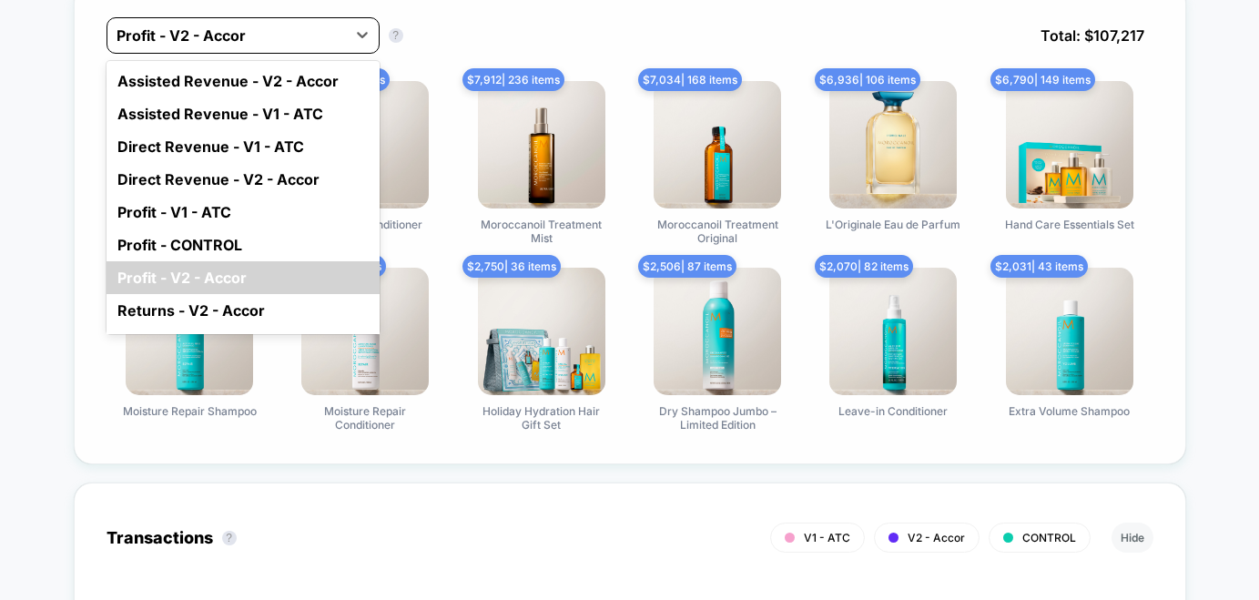
click at [324, 32] on div at bounding box center [227, 36] width 220 height 22
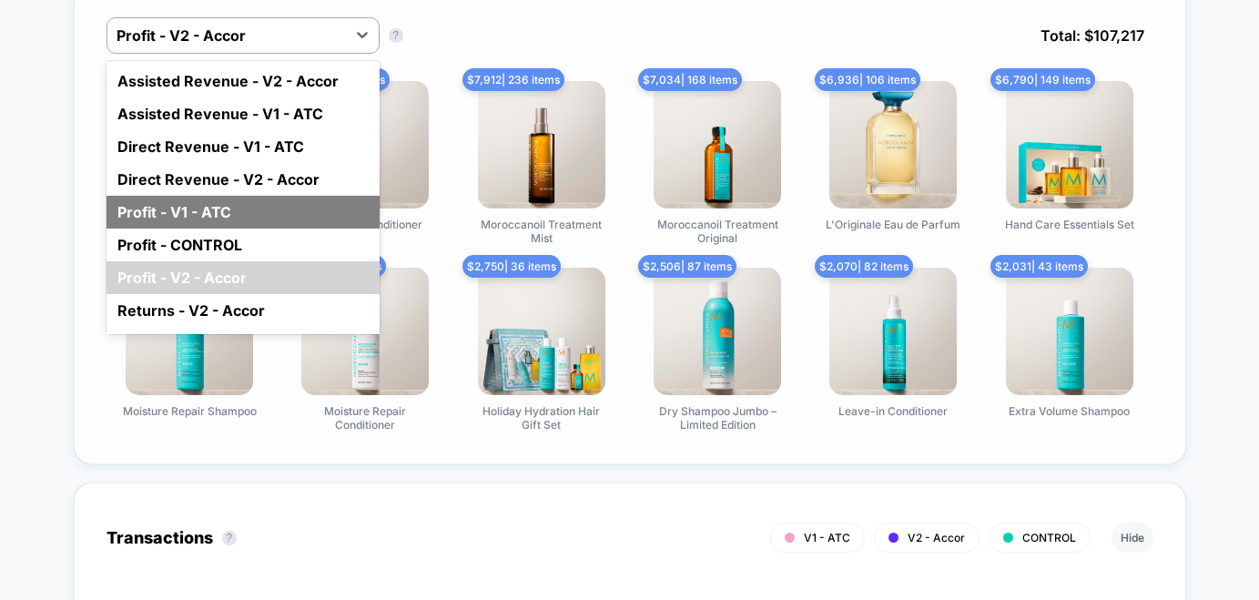
click at [292, 210] on div "Profit - V1 - ATC" at bounding box center [243, 212] width 273 height 33
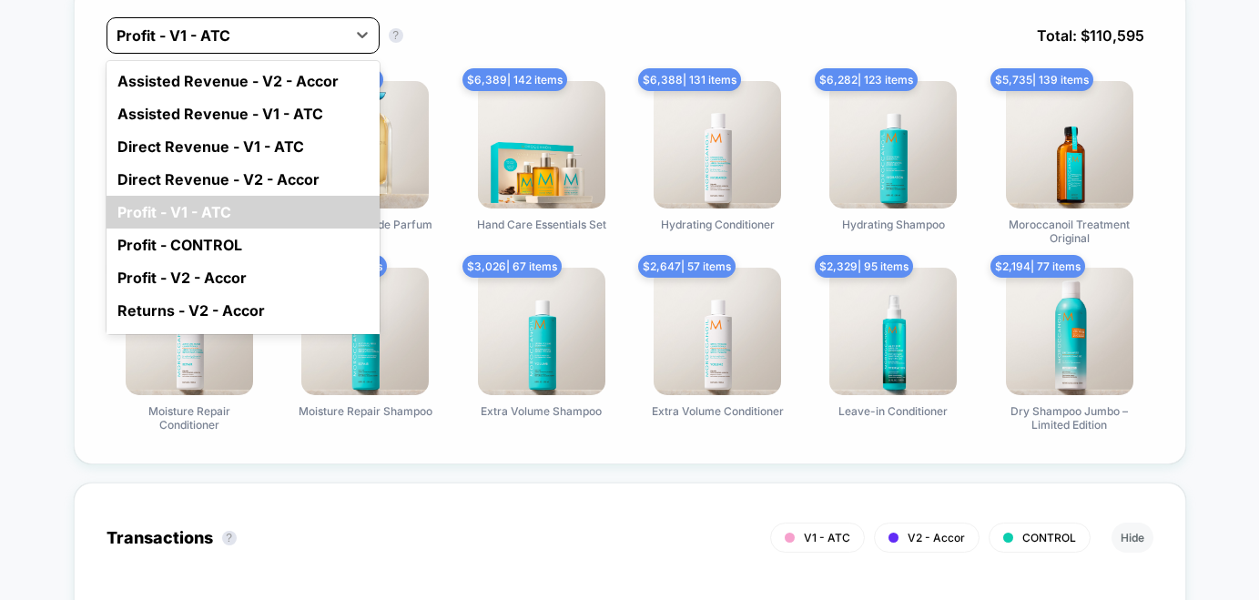
click at [310, 34] on div at bounding box center [227, 36] width 220 height 22
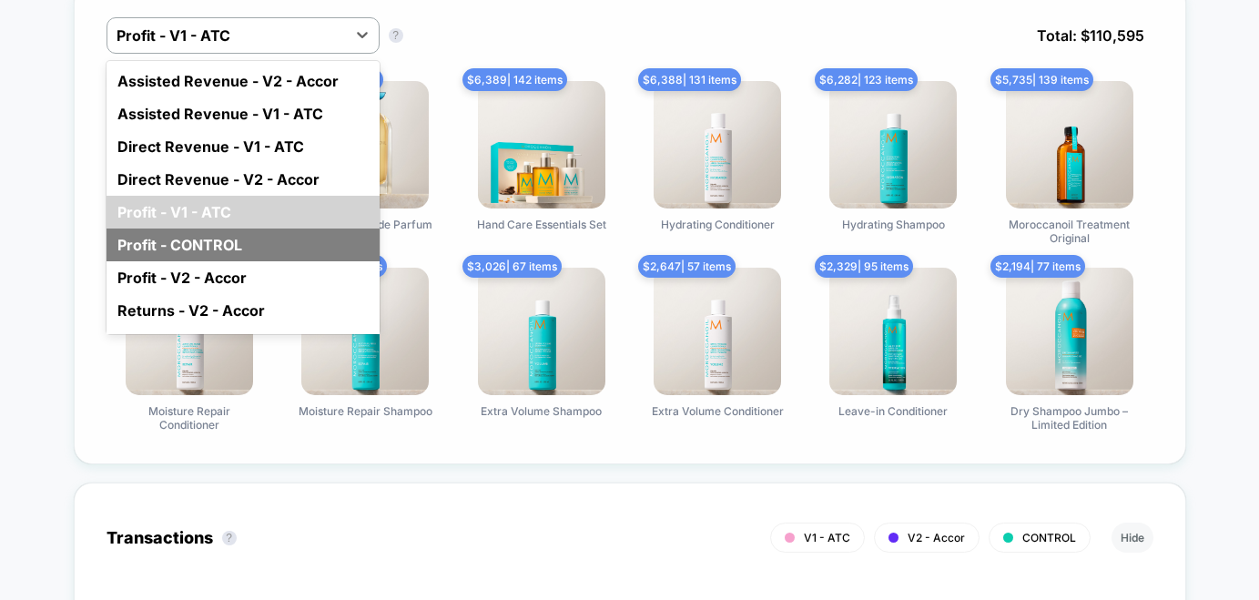
click at [250, 234] on div "Profit - CONTROL" at bounding box center [243, 245] width 273 height 33
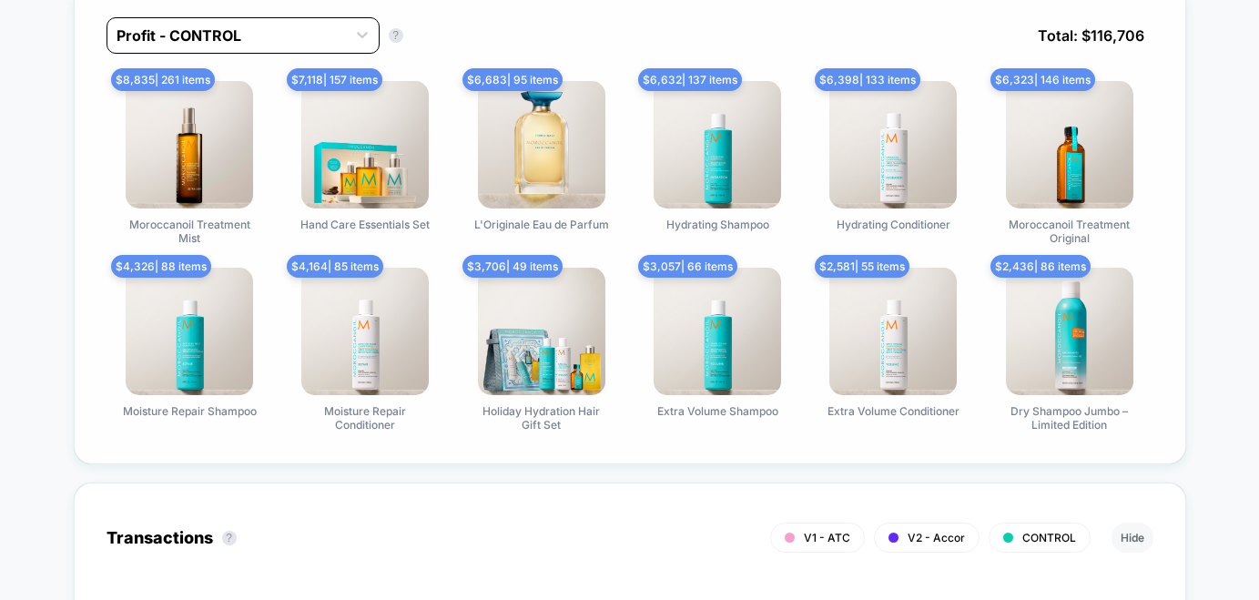
click at [335, 34] on div at bounding box center [227, 36] width 220 height 22
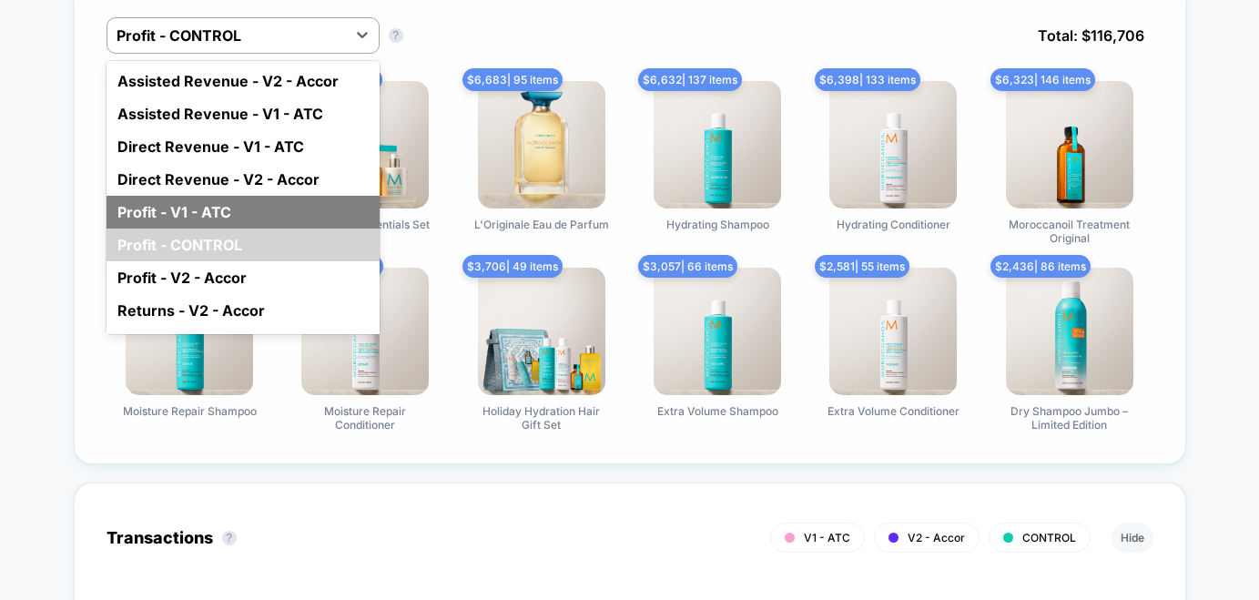
click at [296, 207] on div "Profit - V1 - ATC" at bounding box center [243, 212] width 273 height 33
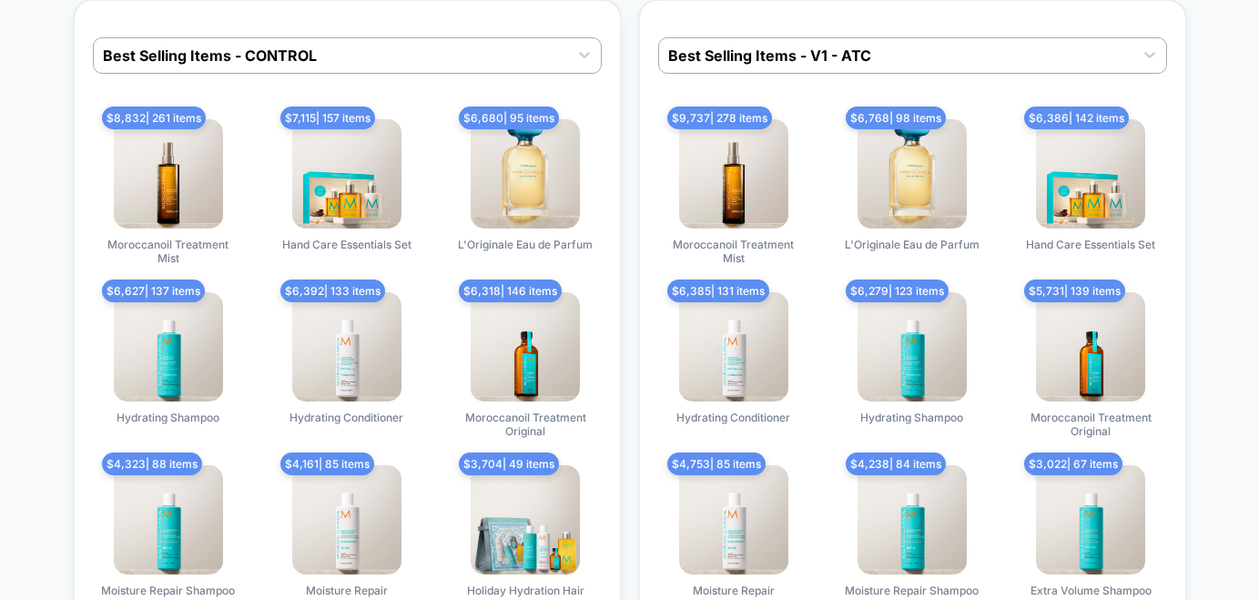
scroll to position [6312, 0]
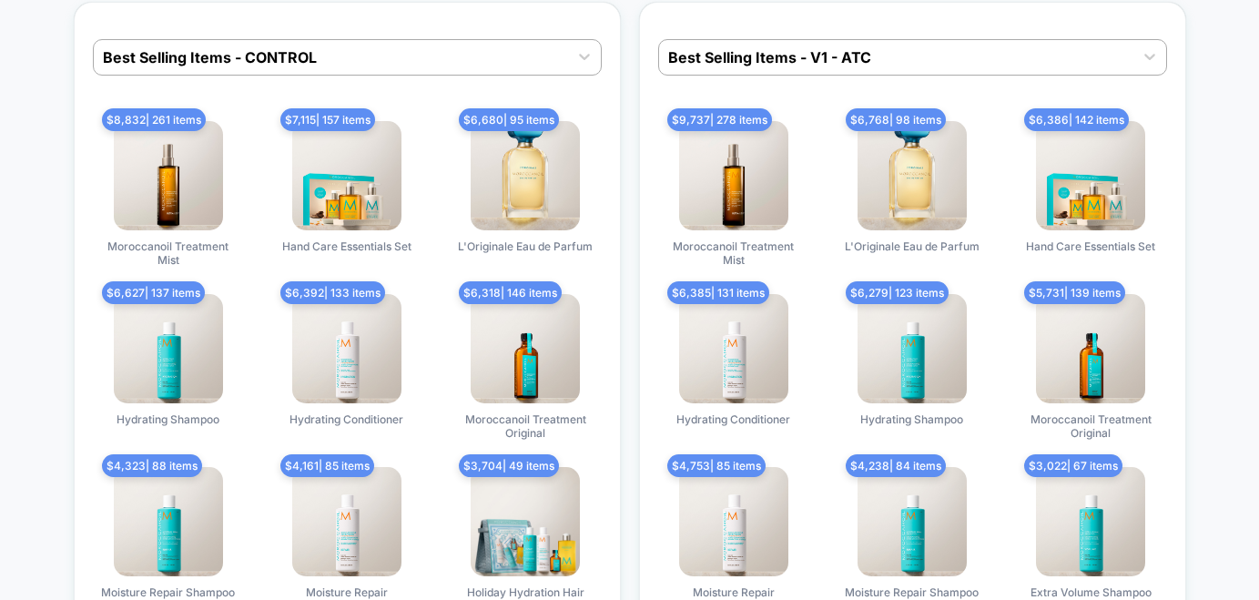
click at [451, 56] on div at bounding box center [331, 57] width 456 height 22
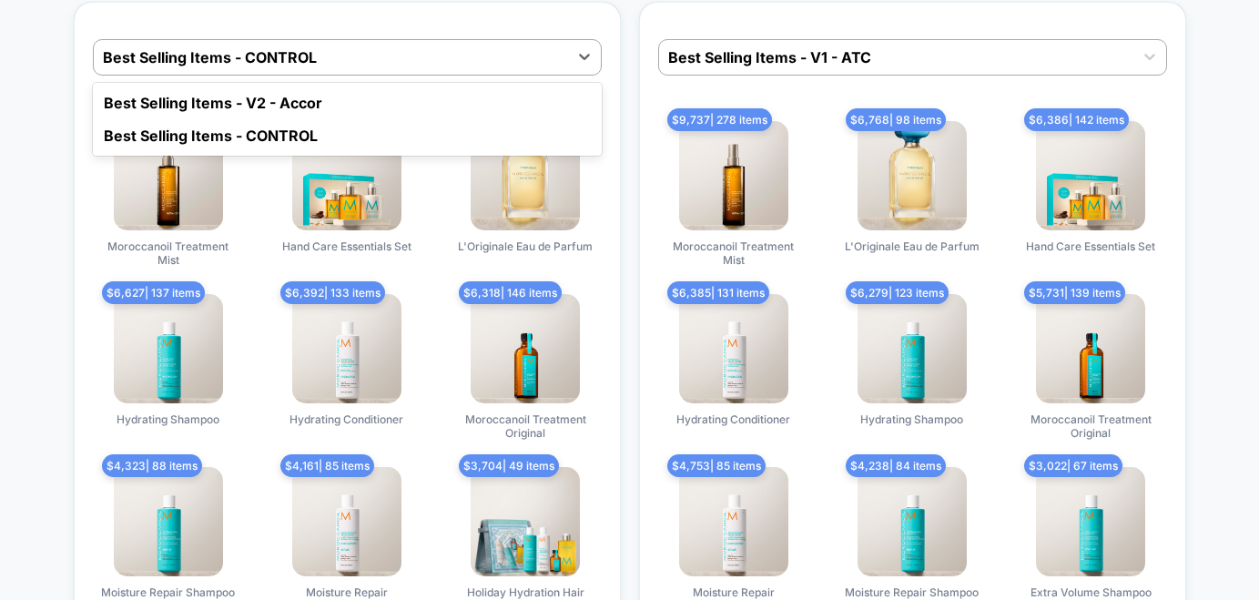
click at [655, 19] on div "Best Selling Items - V1 - ATC $ 9,737 | 278 items Moroccanoil Treatment Mist $ …" at bounding box center [912, 324] width 547 height 644
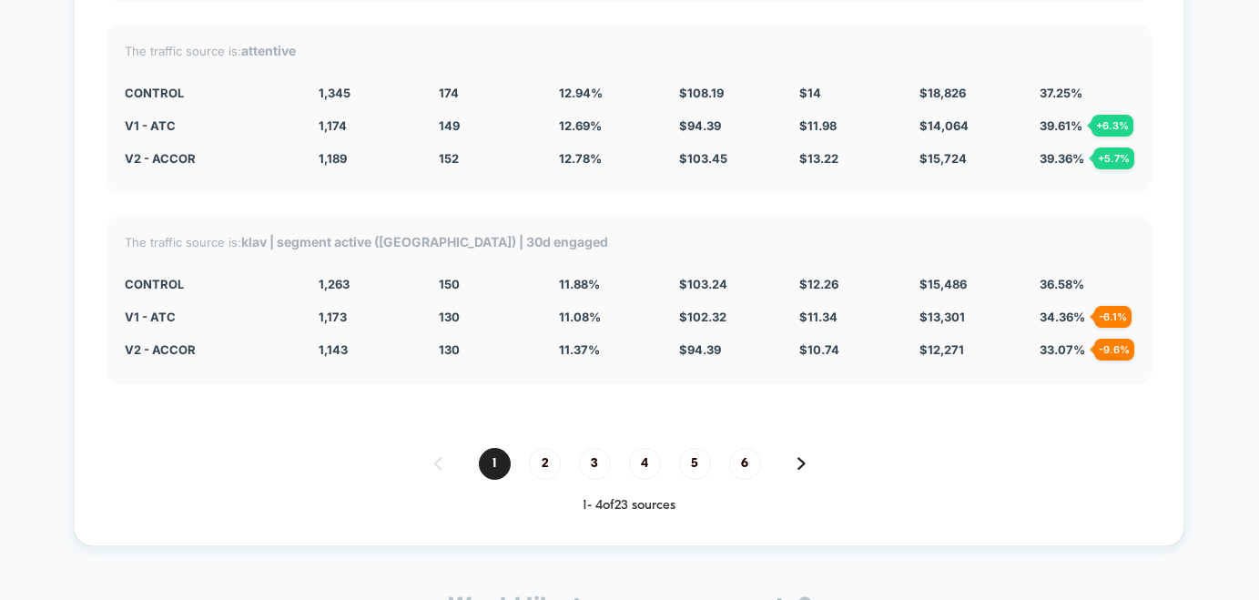
scroll to position [7494, 0]
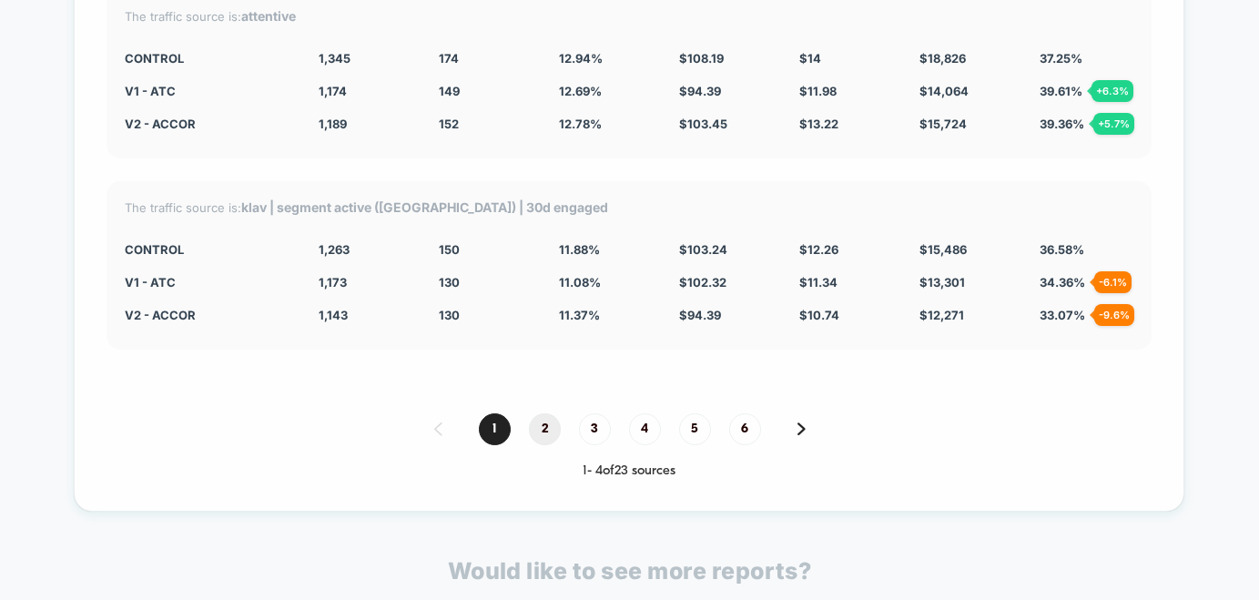
click at [540, 419] on span "2" at bounding box center [545, 429] width 32 height 32
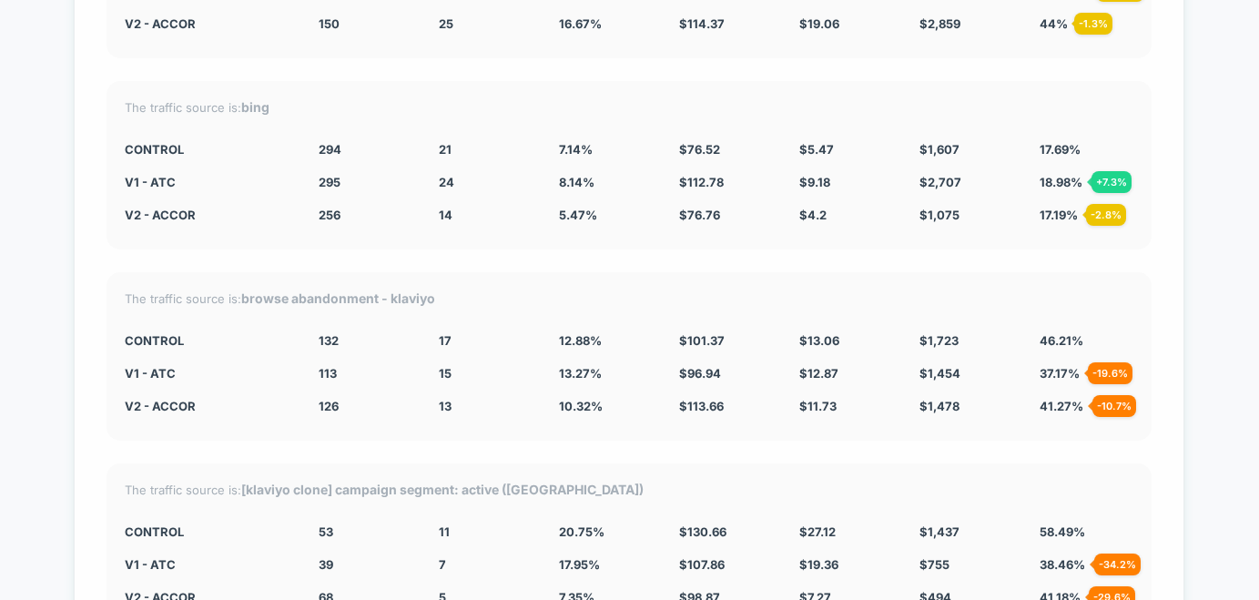
scroll to position [7357, 0]
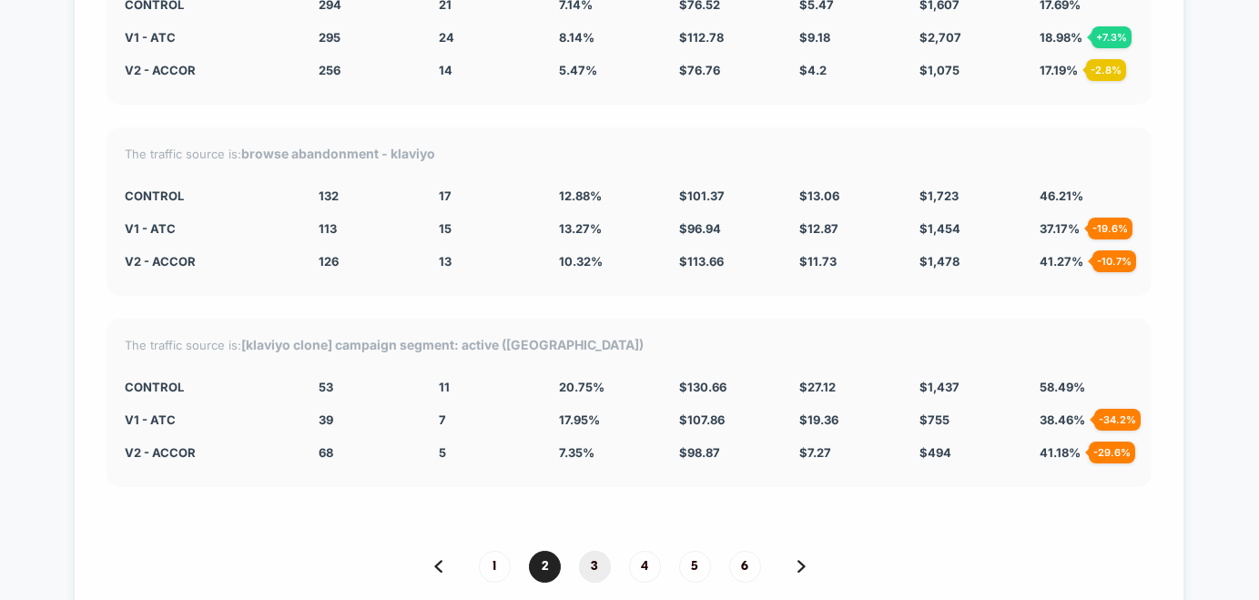
click at [594, 551] on span "3" at bounding box center [595, 567] width 32 height 32
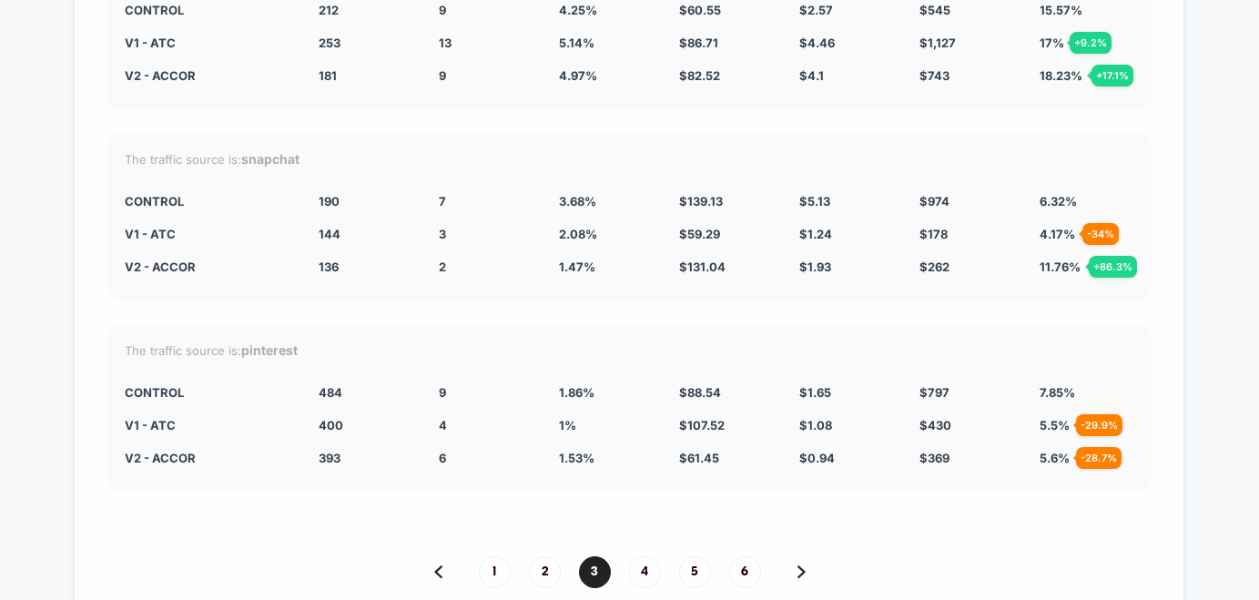
scroll to position [7358, 0]
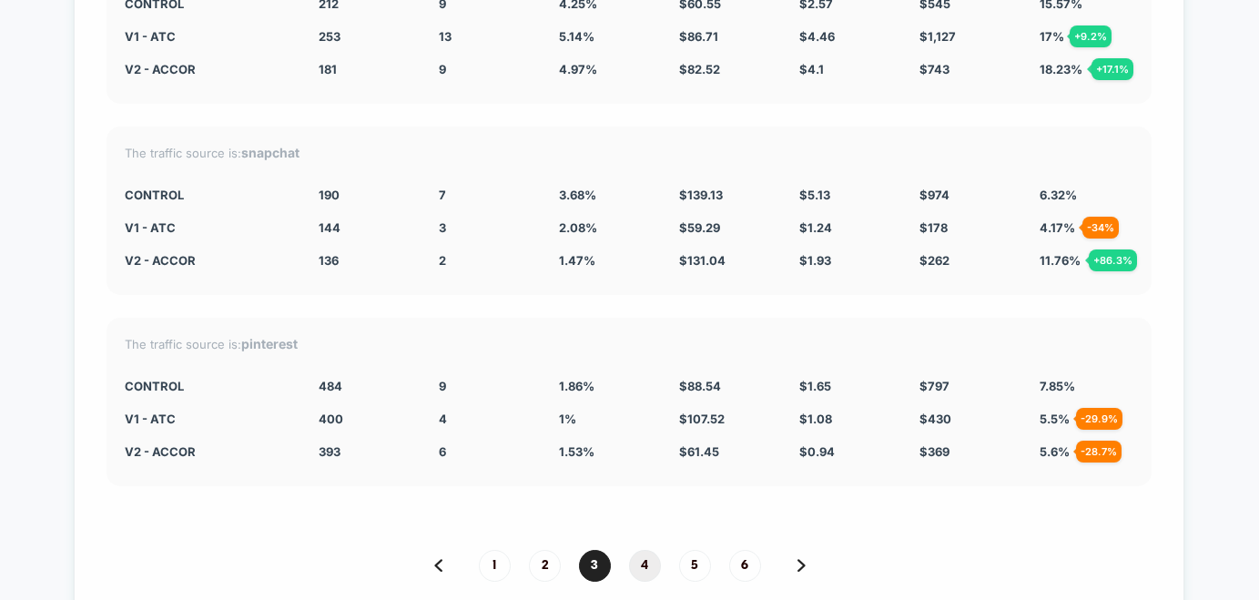
click at [648, 554] on span "4" at bounding box center [645, 566] width 32 height 32
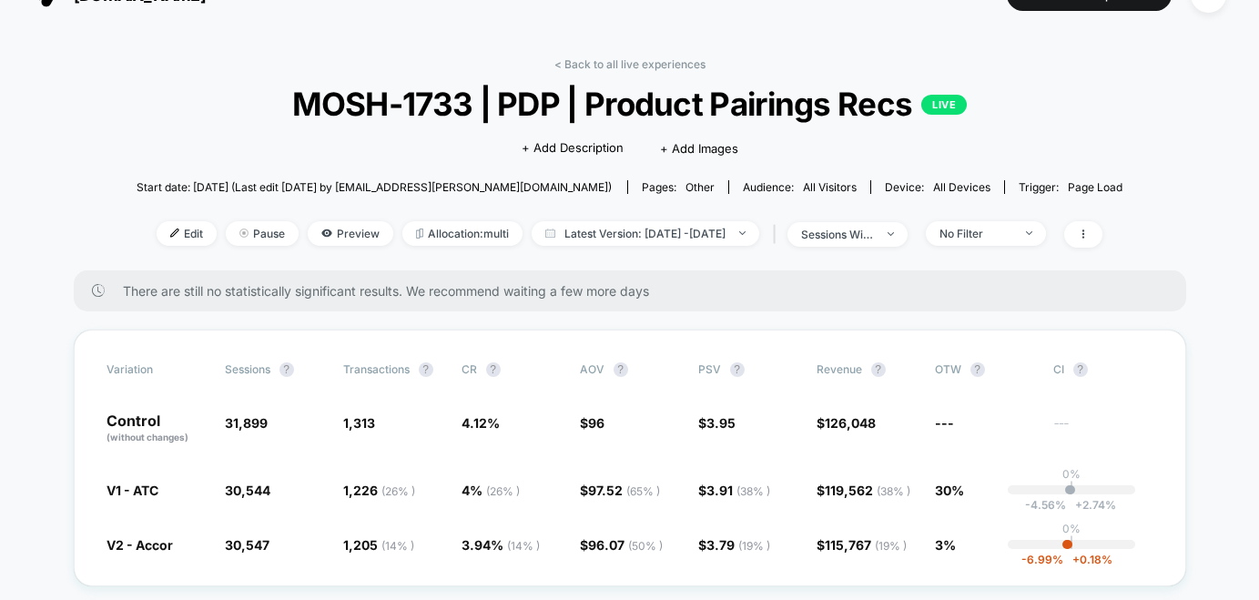
scroll to position [0, 0]
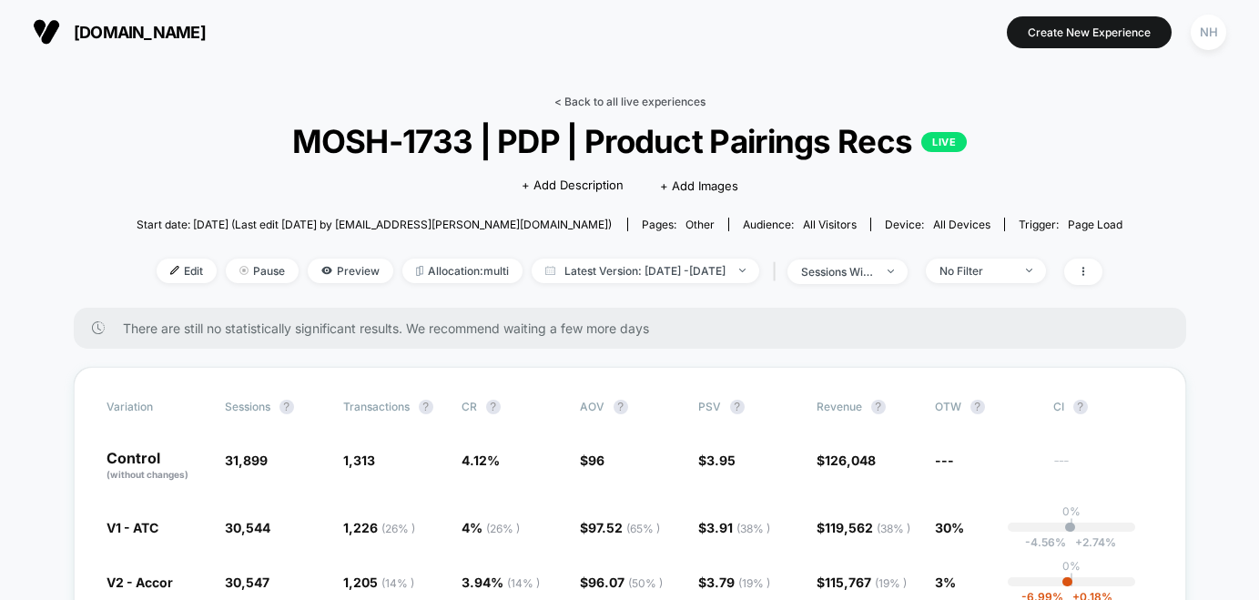
click at [680, 105] on link "< Back to all live experiences" at bounding box center [629, 102] width 151 height 14
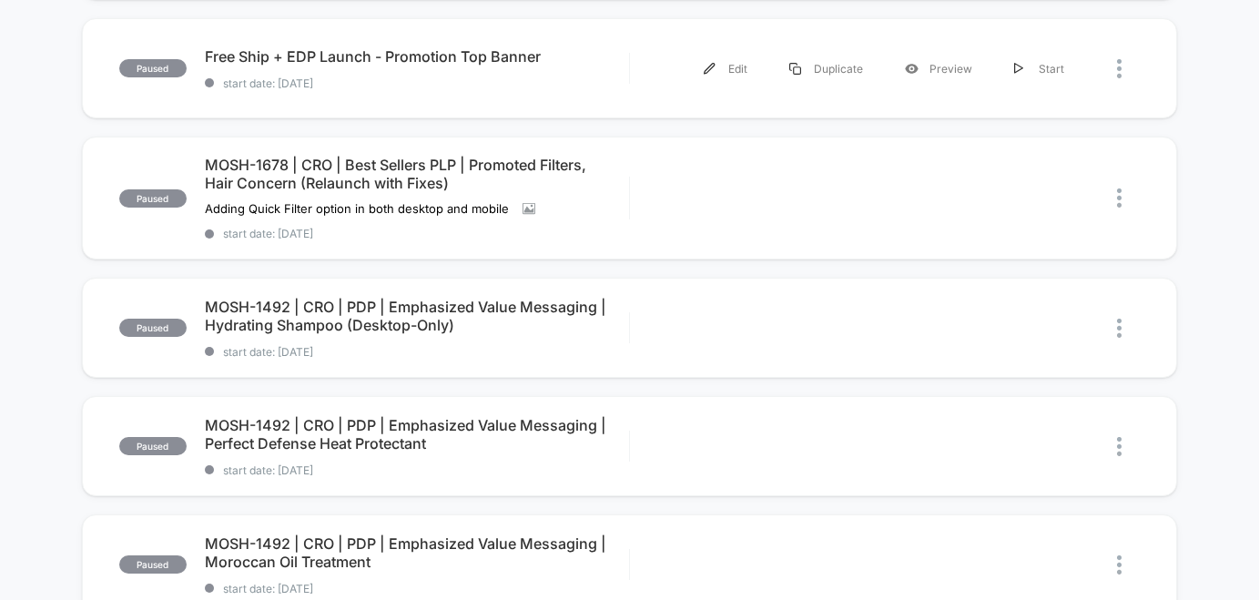
scroll to position [304, 0]
